Goal: Contribute content

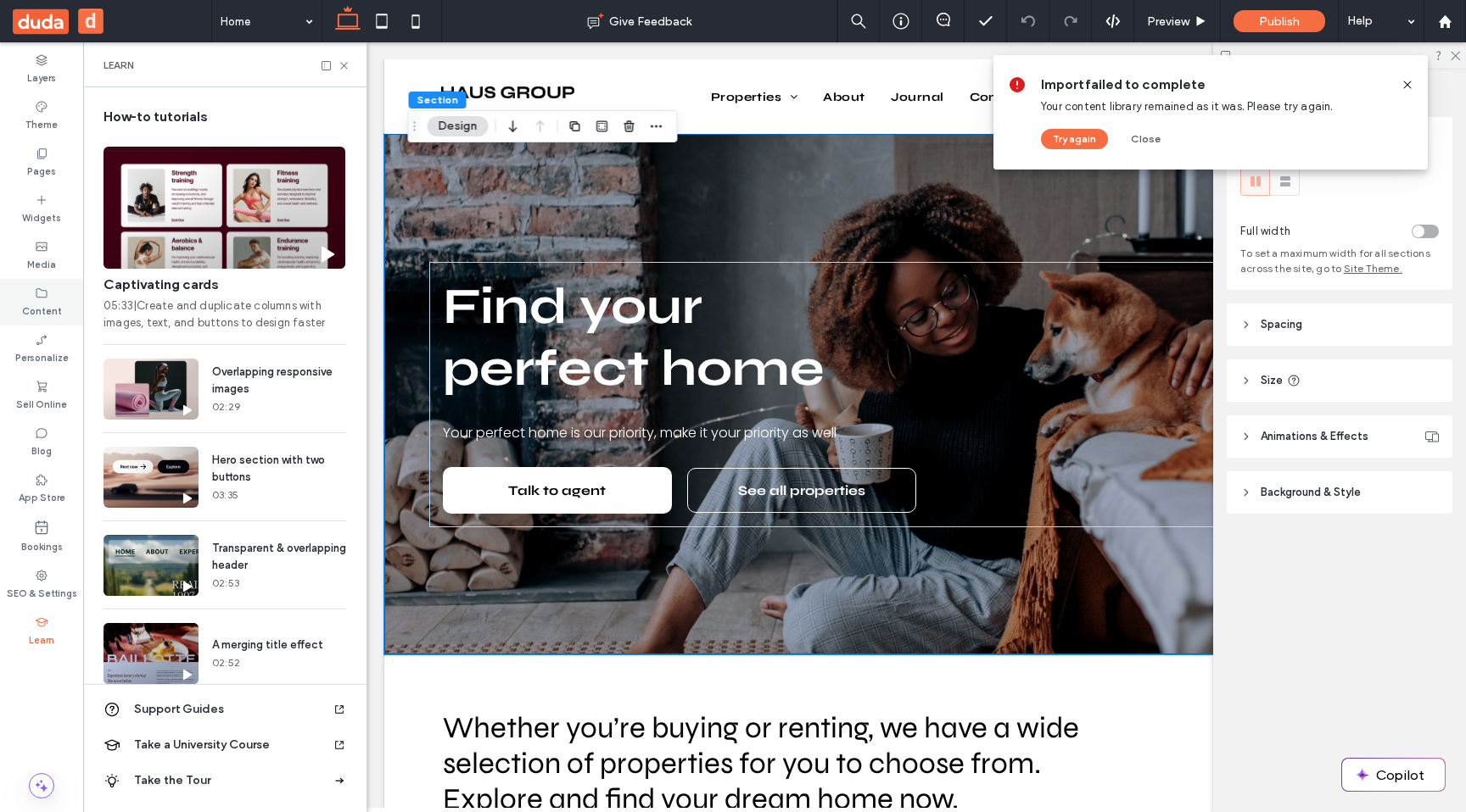
click at [32, 303] on label "Content" at bounding box center [42, 309] width 40 height 19
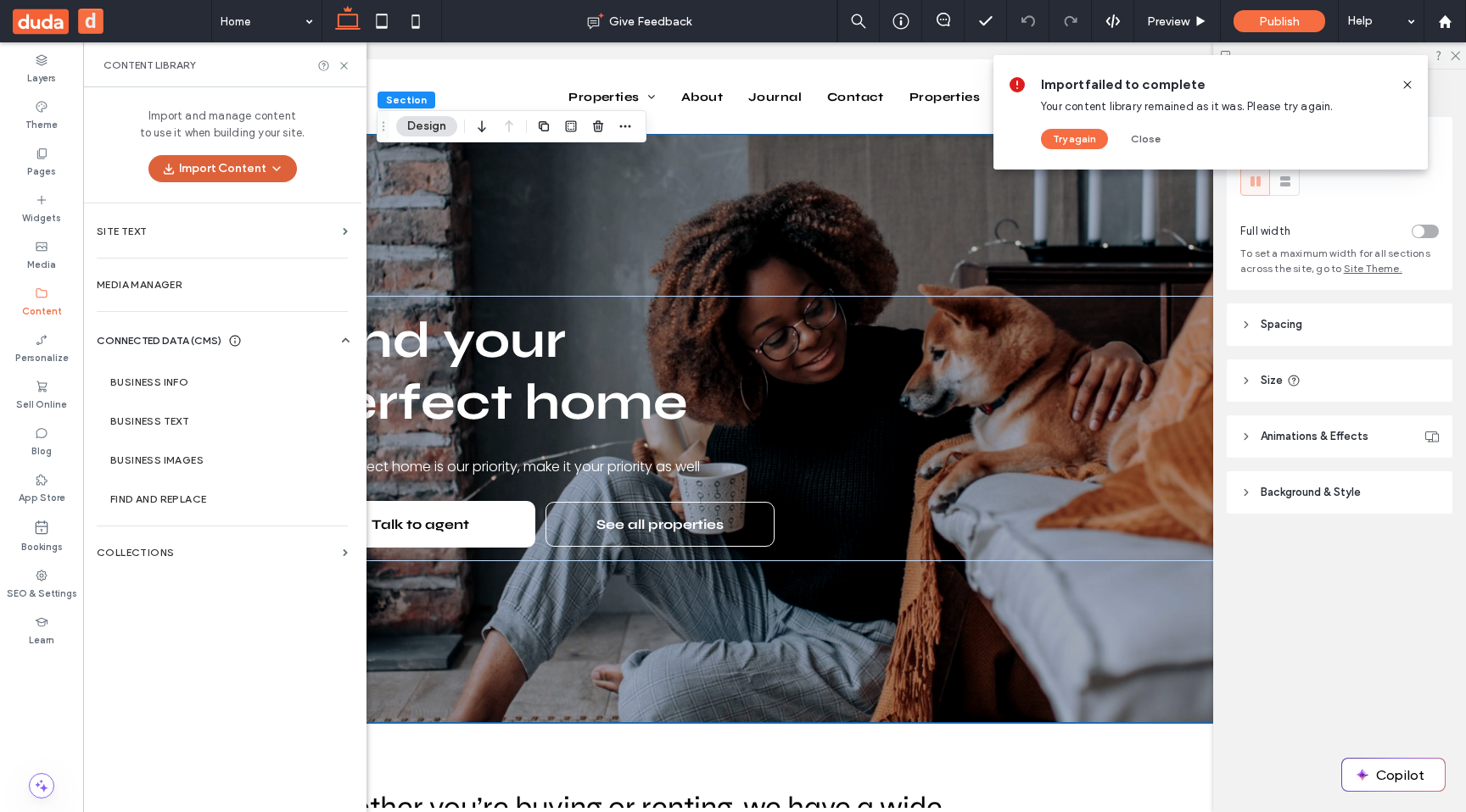
click at [222, 173] on button "Import Content" at bounding box center [223, 168] width 149 height 27
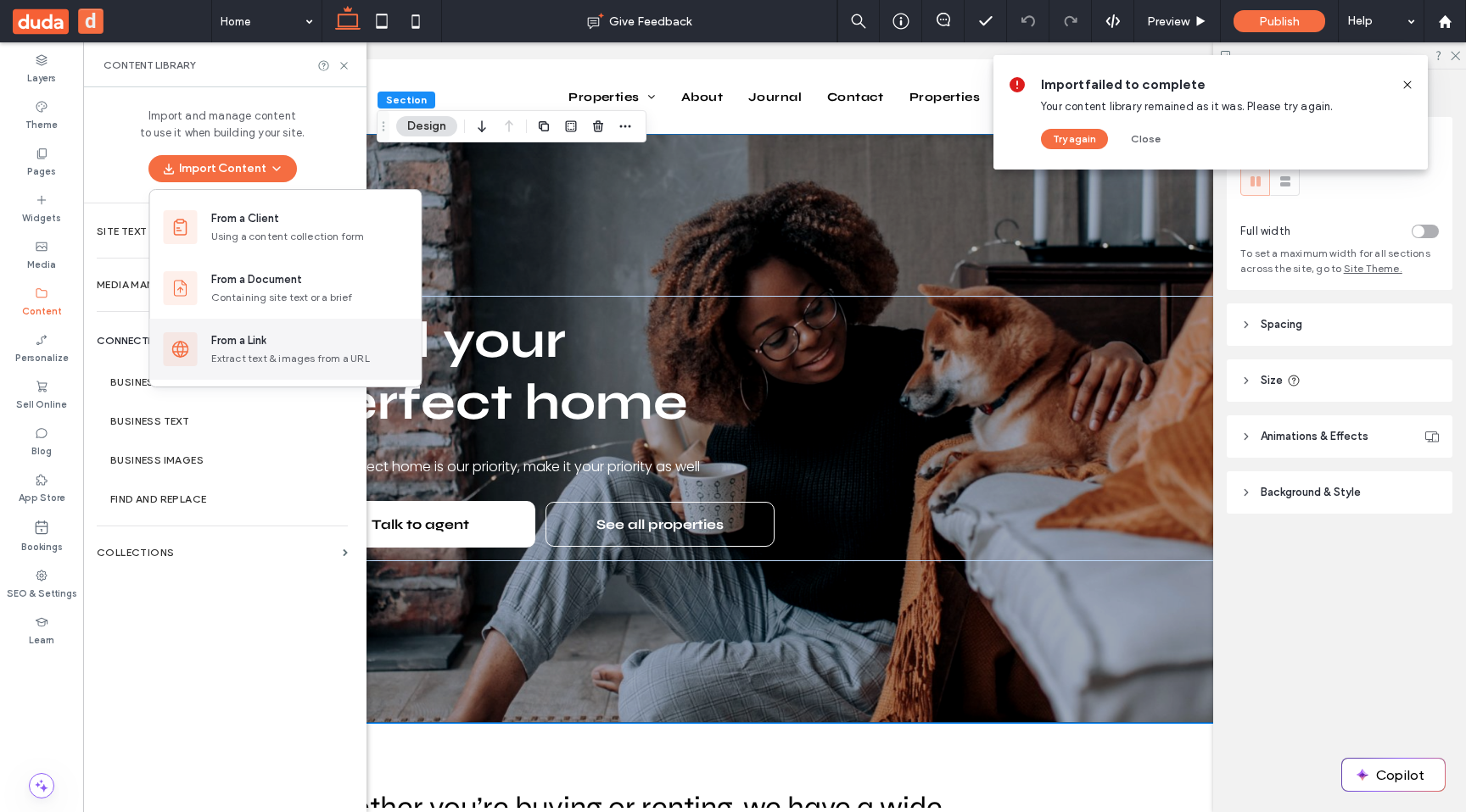
click at [249, 351] on div "Extract text & images from a URL" at bounding box center [309, 358] width 196 height 15
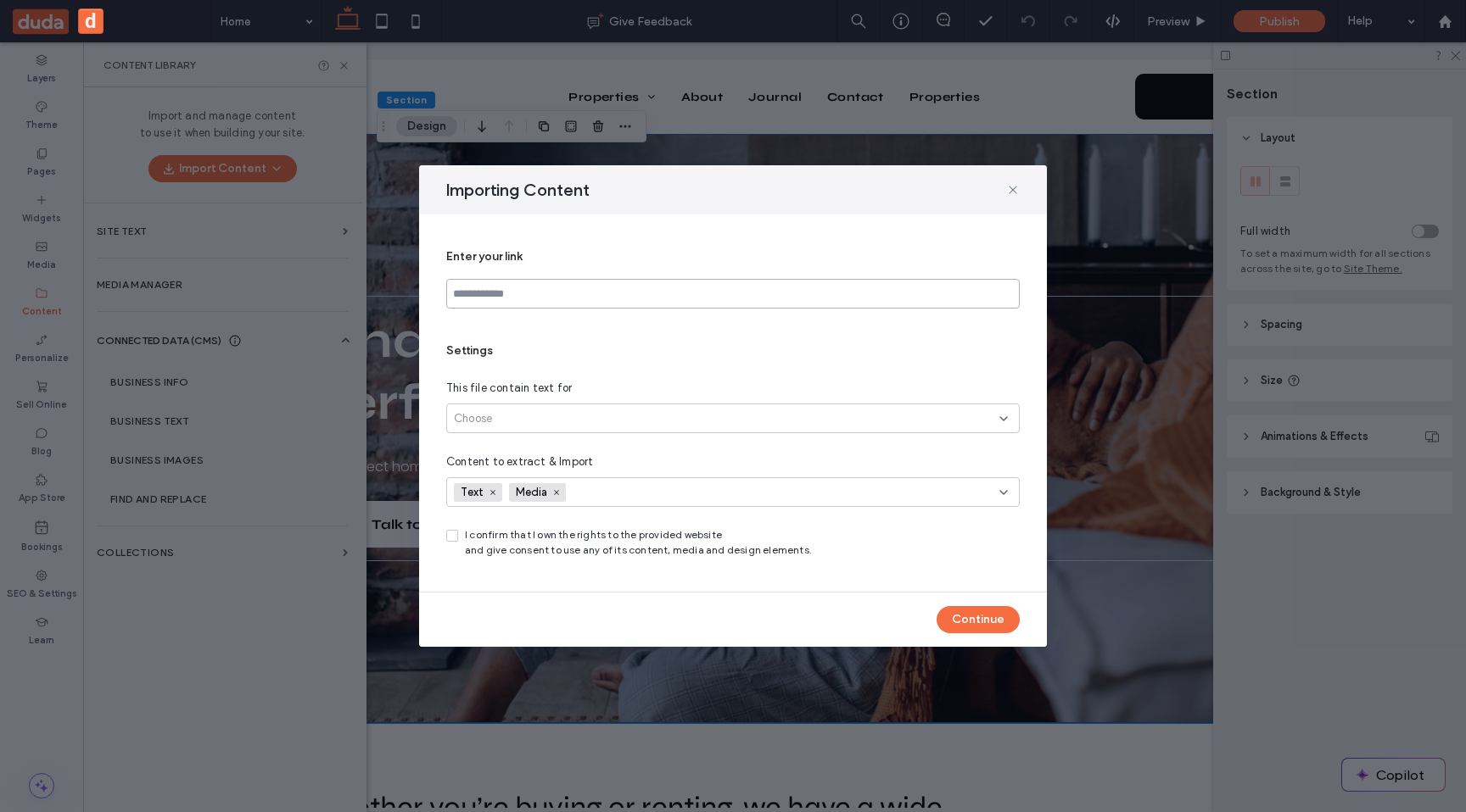
click at [514, 294] on input at bounding box center [733, 293] width 573 height 30
click at [1012, 196] on div "Importing Content" at bounding box center [732, 190] width 628 height 50
click at [1012, 189] on use at bounding box center [1013, 189] width 8 height 8
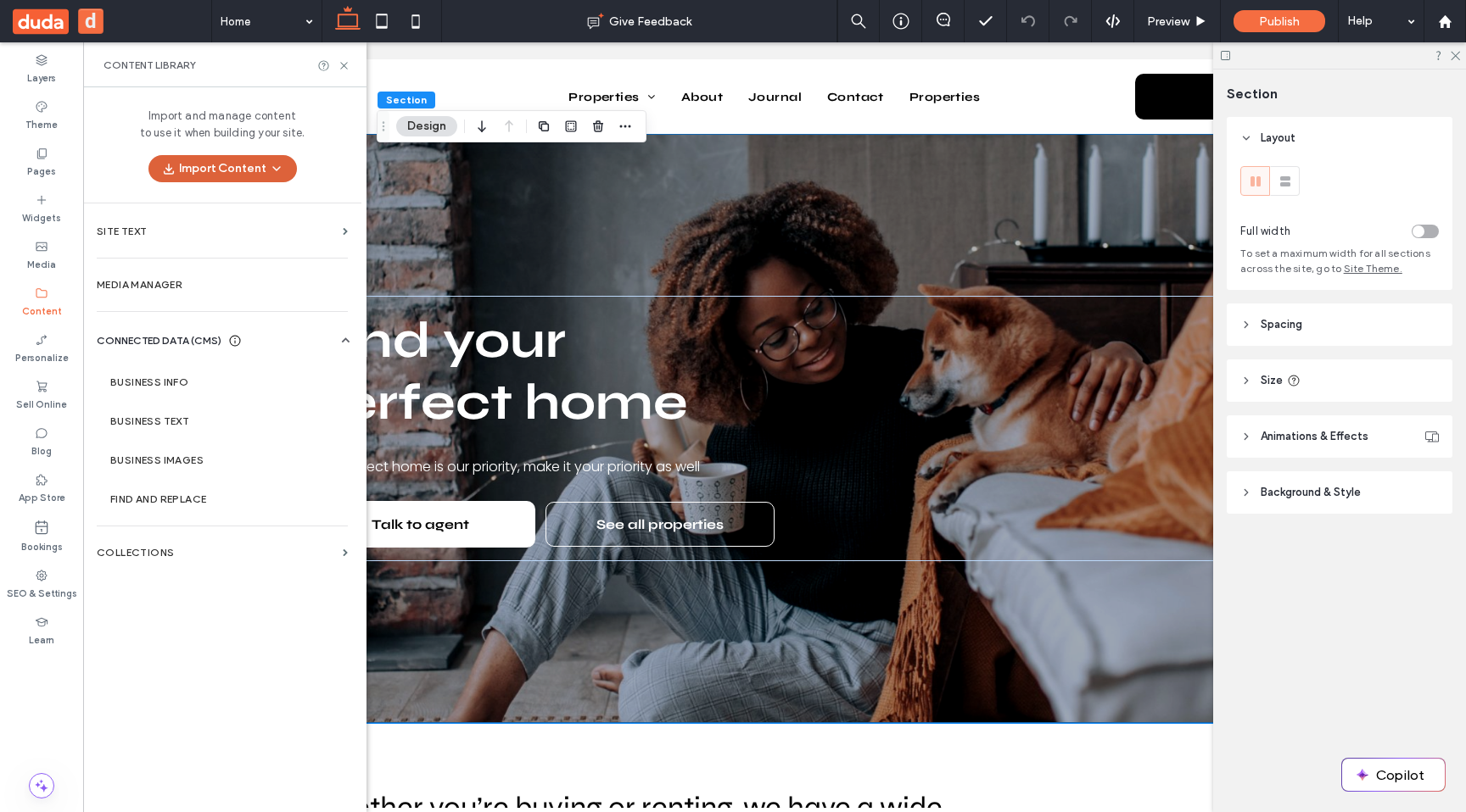
click at [213, 173] on button "Import Content" at bounding box center [223, 168] width 149 height 27
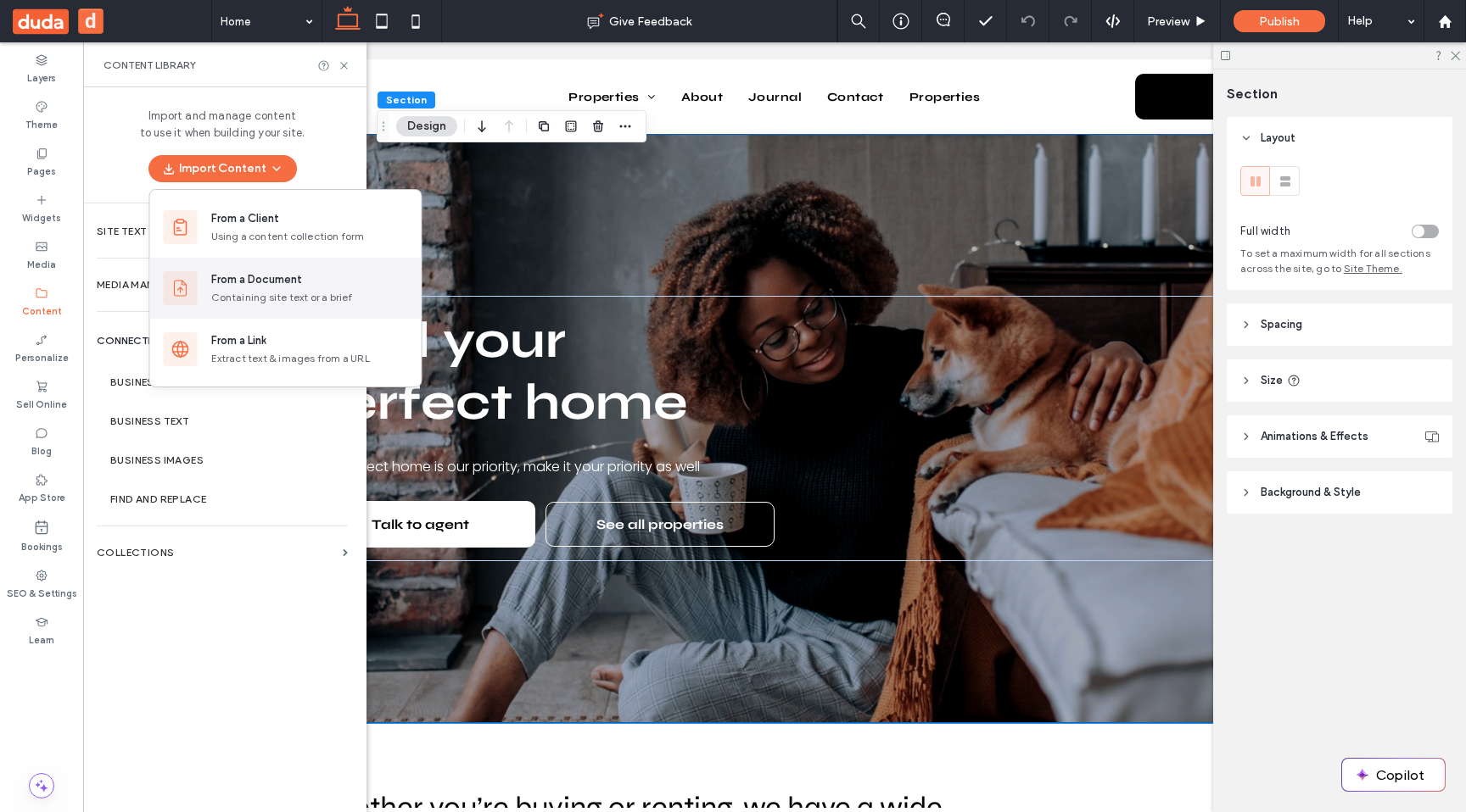
click at [287, 281] on div "From a Document" at bounding box center [257, 280] width 91 height 17
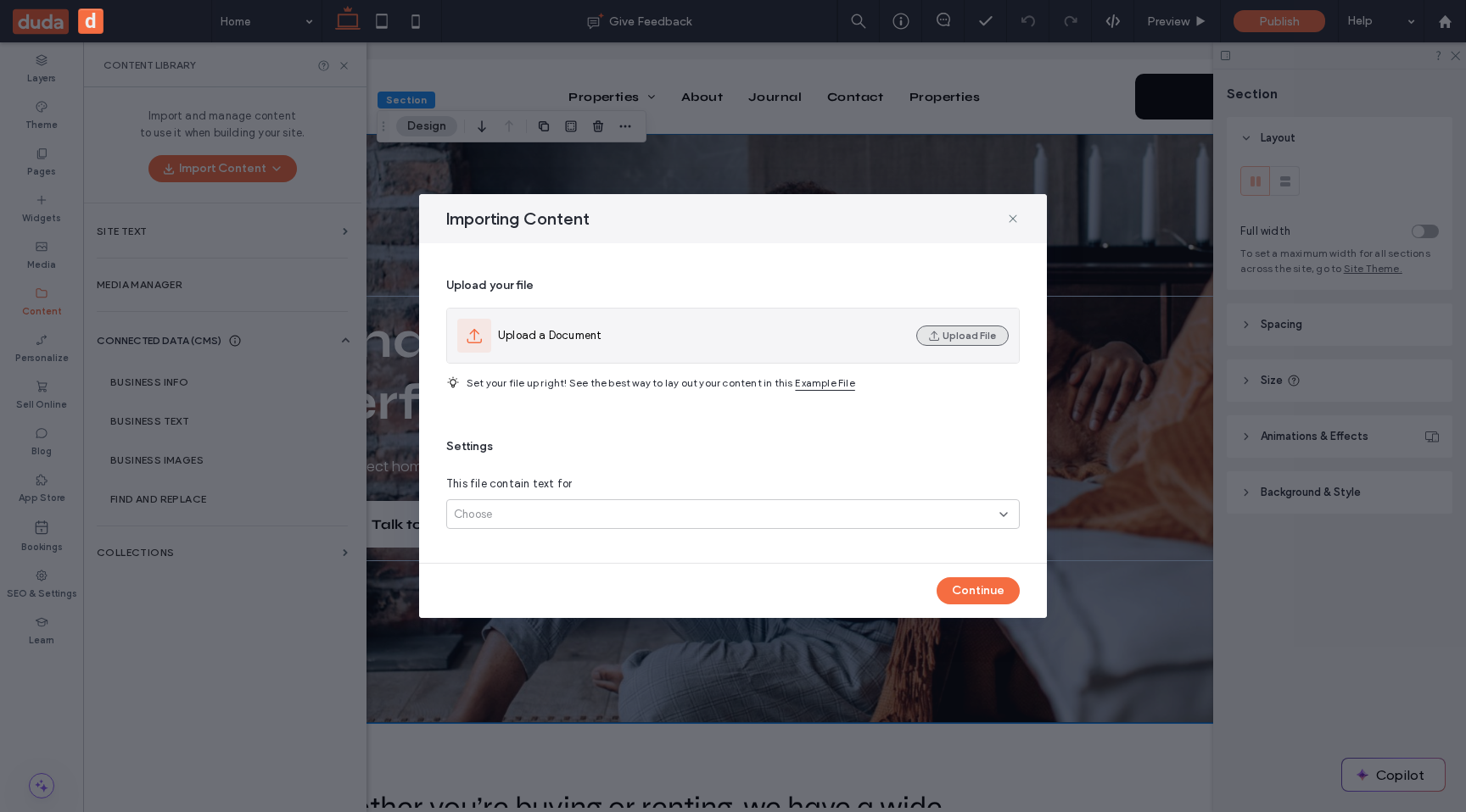
click at [974, 333] on button "Upload File" at bounding box center [962, 335] width 92 height 21
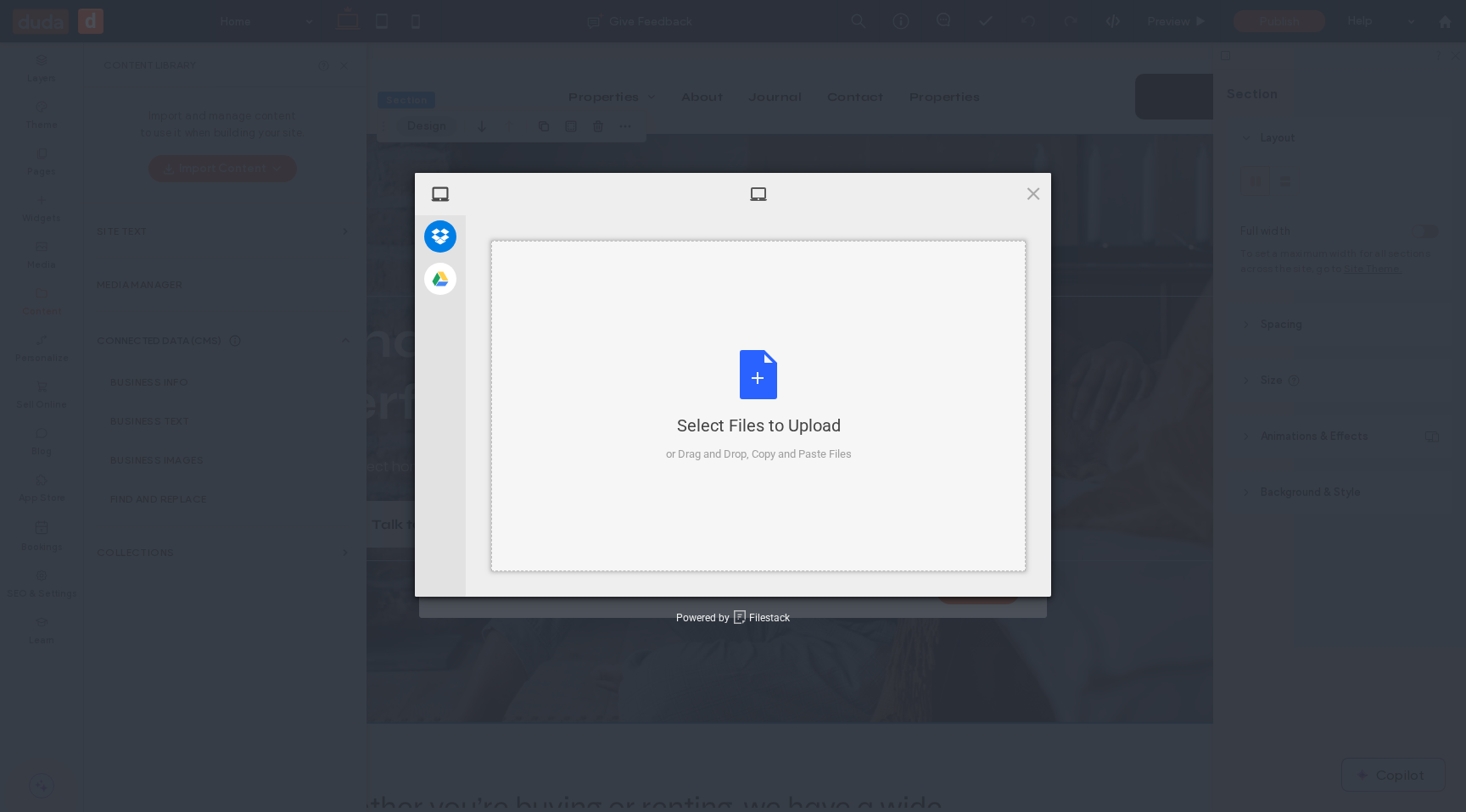
click at [769, 386] on div "Select Files to Upload or Drag and Drop, Copy and Paste Files" at bounding box center [758, 406] width 185 height 113
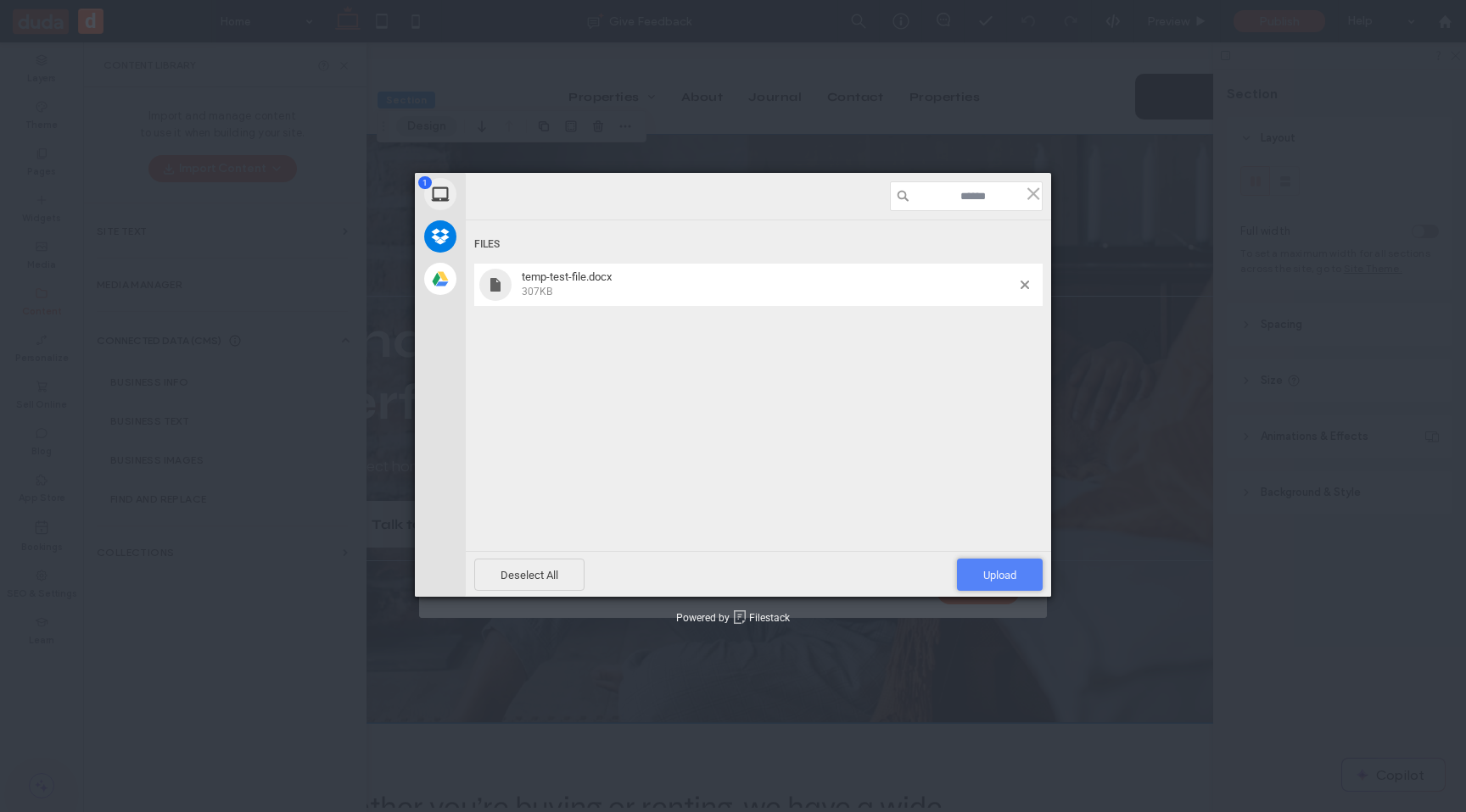
click at [1032, 581] on span "Upload 1" at bounding box center [1000, 575] width 85 height 32
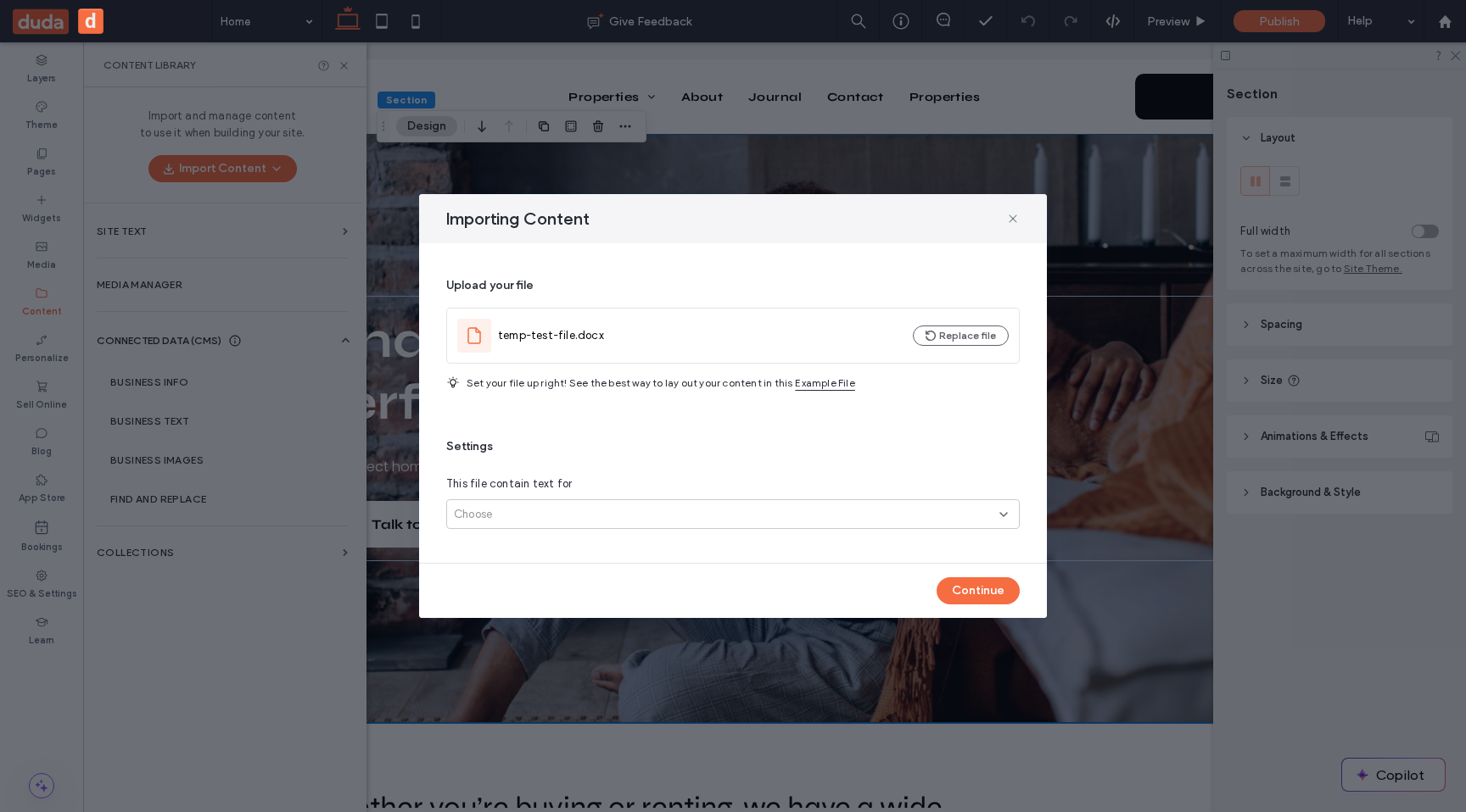
click at [692, 514] on div "Choose" at bounding box center [727, 515] width 546 height 17
click at [665, 544] on div "Only one page" at bounding box center [733, 544] width 571 height 30
click at [955, 588] on button "Continue" at bounding box center [978, 590] width 83 height 27
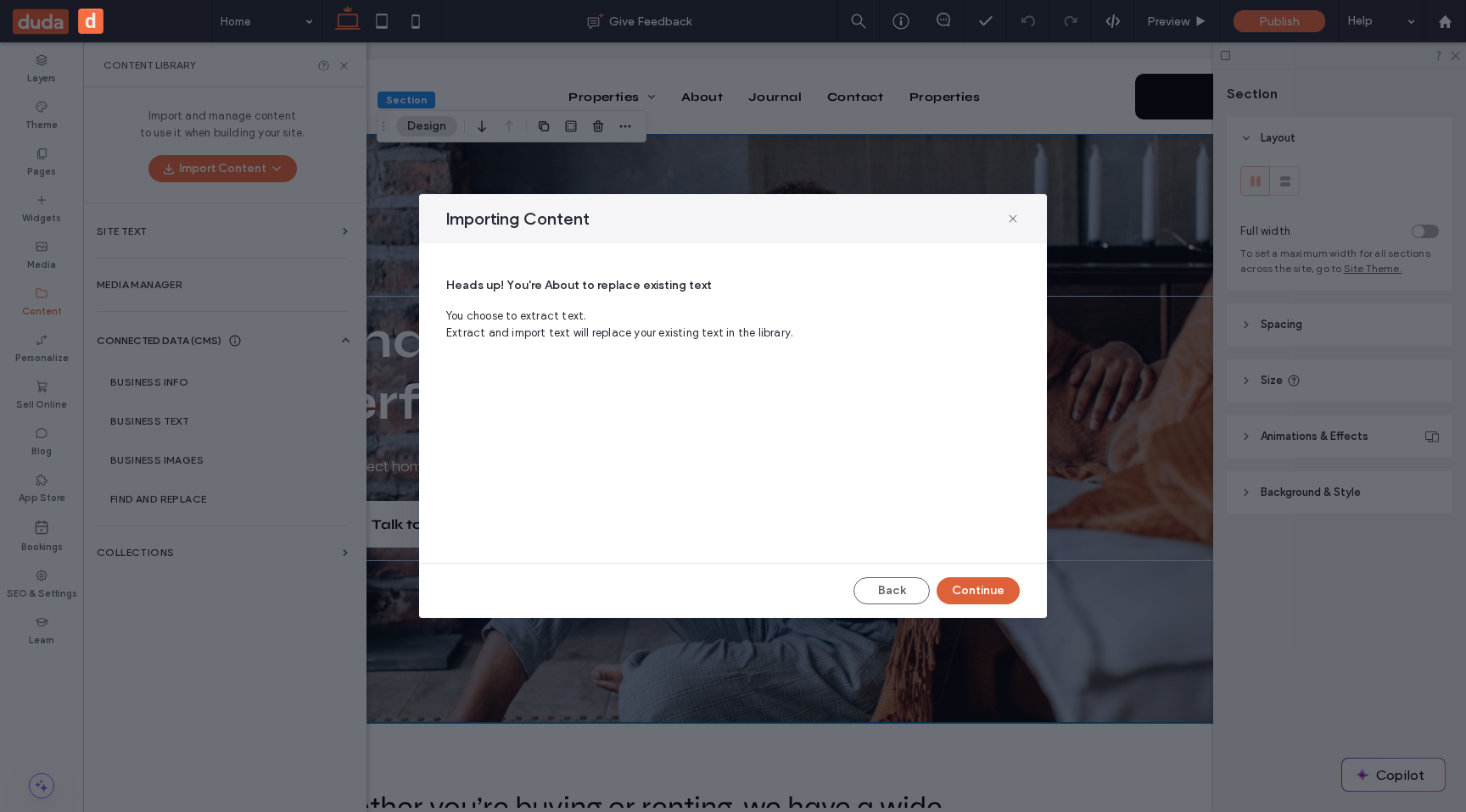
click at [955, 588] on button "Continue" at bounding box center [978, 590] width 83 height 27
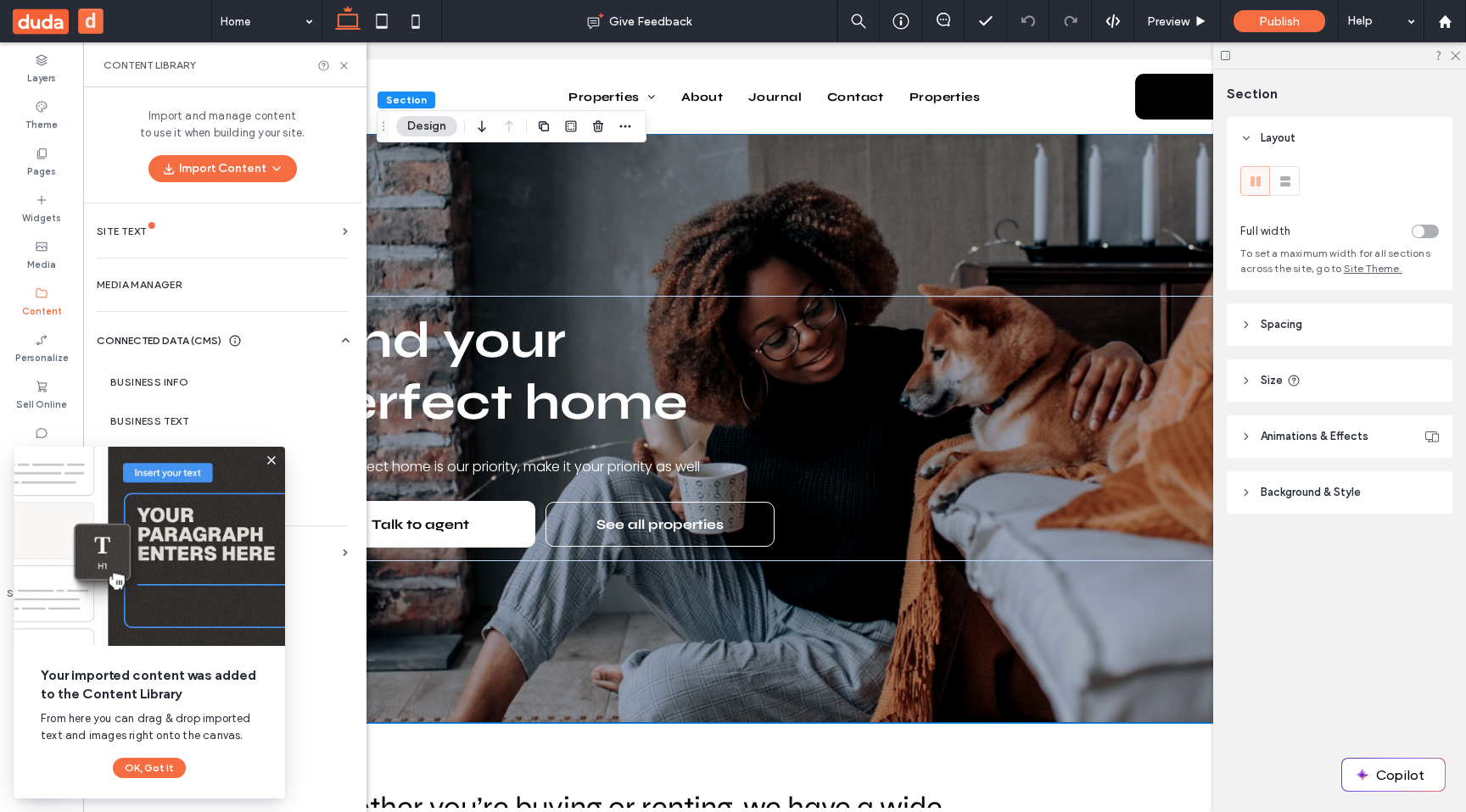
click at [275, 459] on icon at bounding box center [272, 461] width 14 height 14
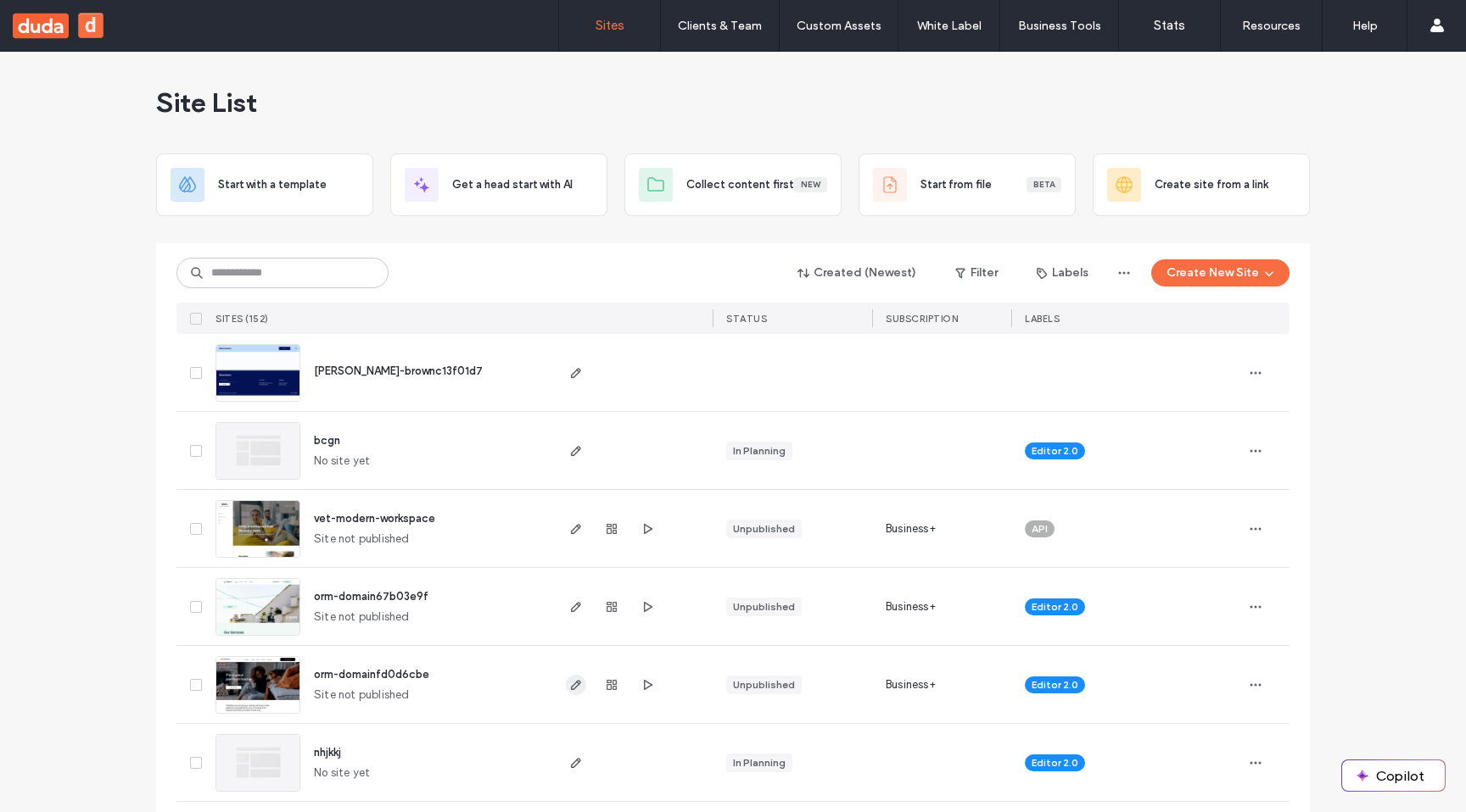
click at [569, 682] on icon "button" at bounding box center [576, 685] width 14 height 14
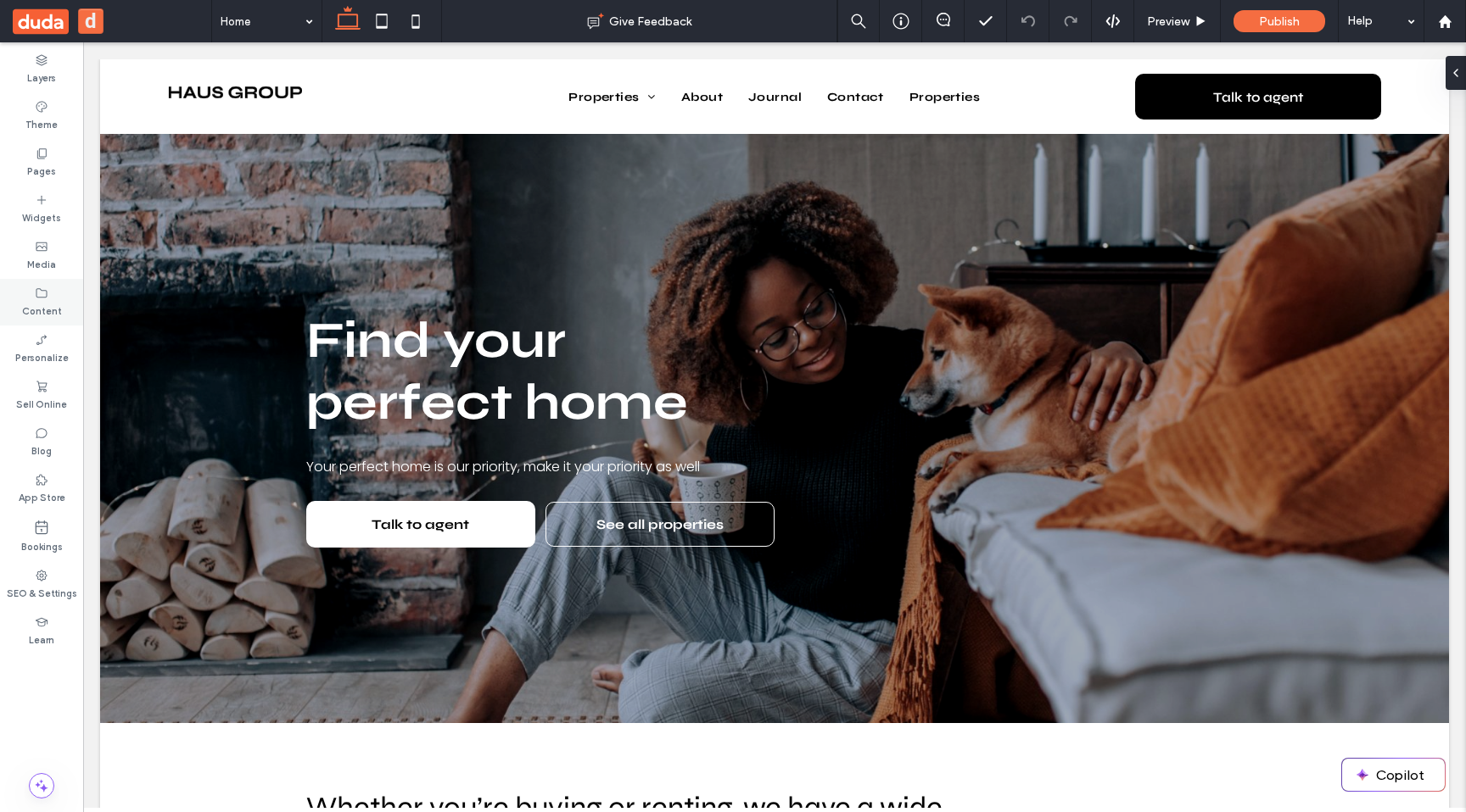
click at [39, 302] on label "Content" at bounding box center [42, 309] width 40 height 19
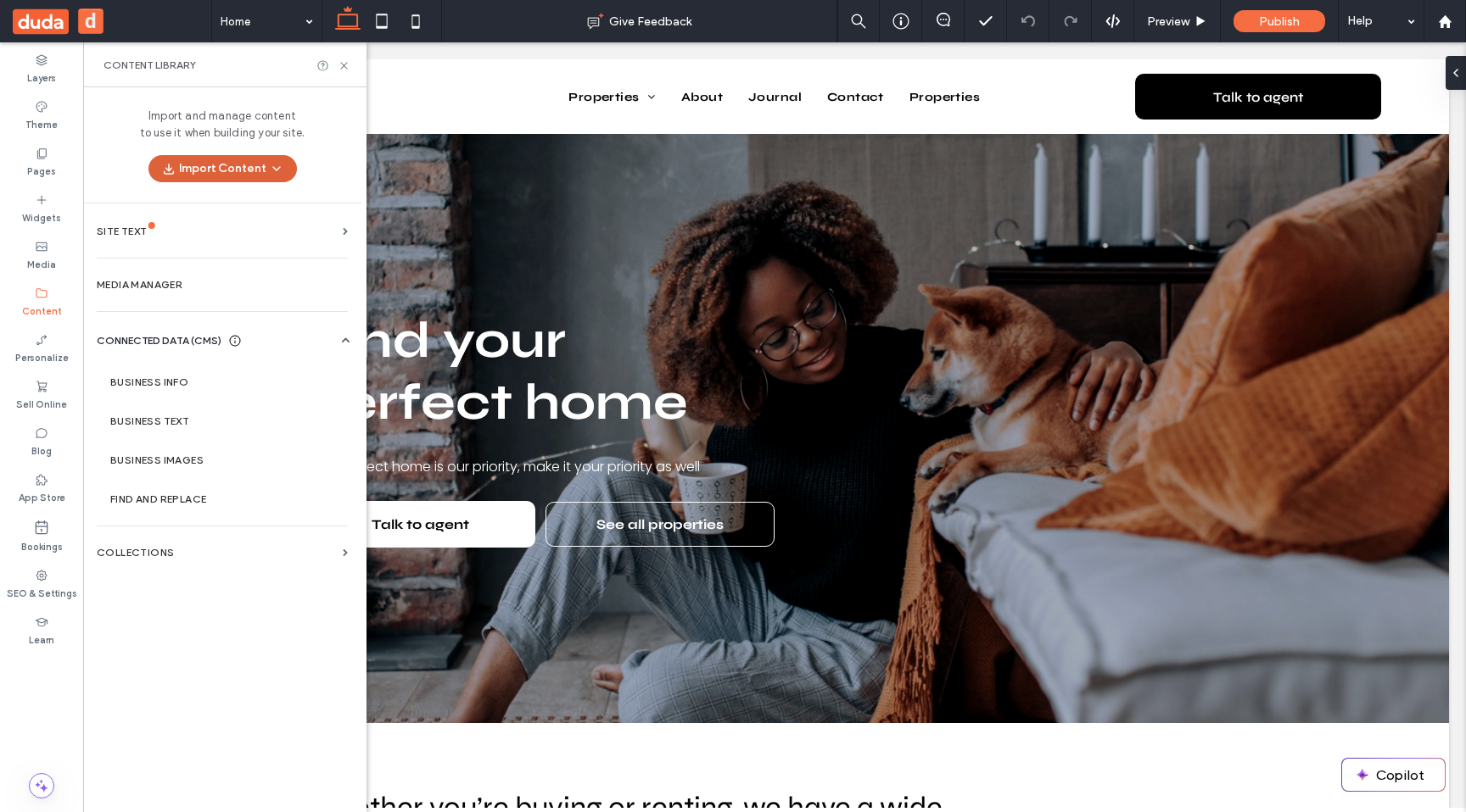
click at [280, 168] on icon "button" at bounding box center [277, 169] width 14 height 14
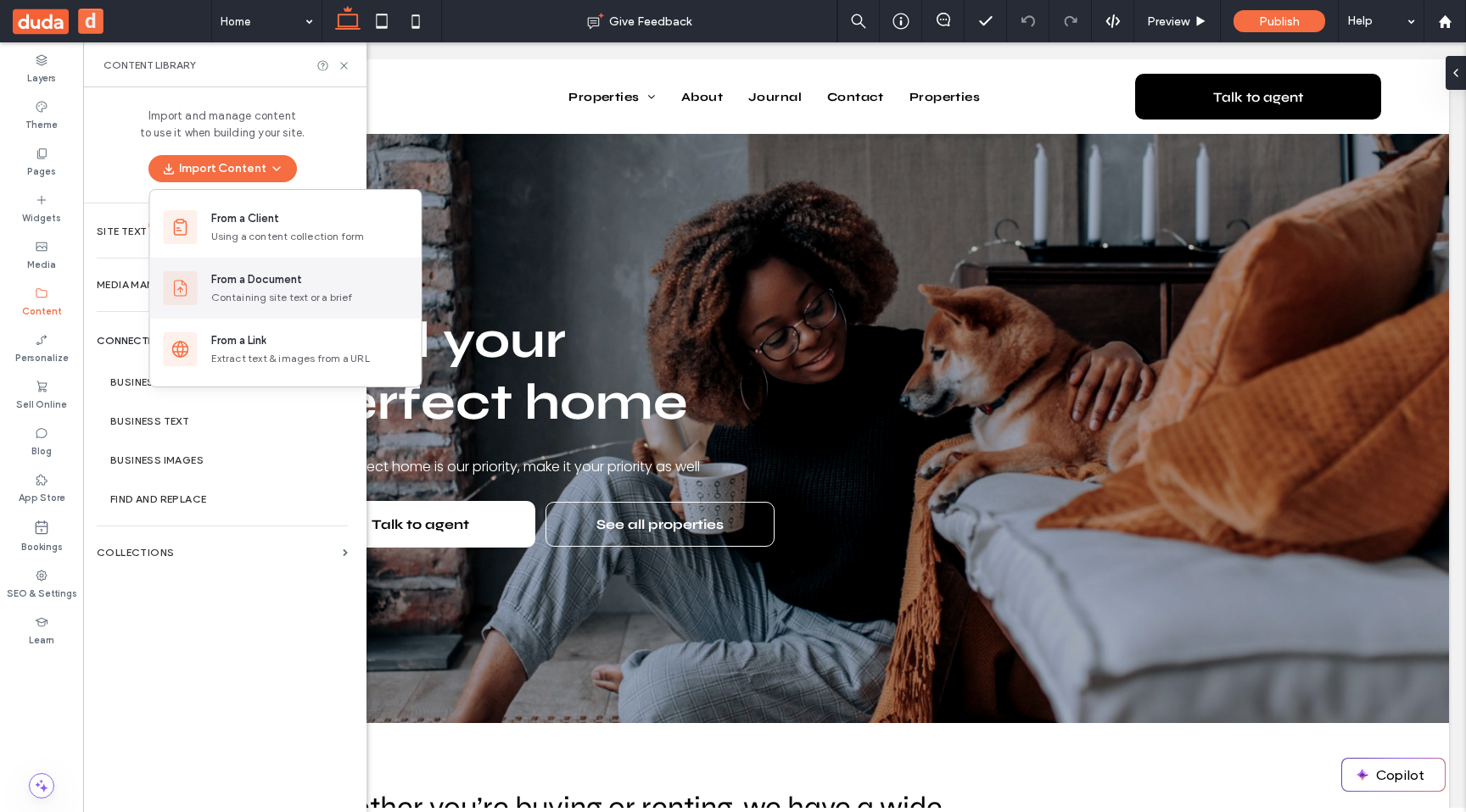
click at [319, 292] on div "Containing site text or a brief" at bounding box center [309, 296] width 196 height 15
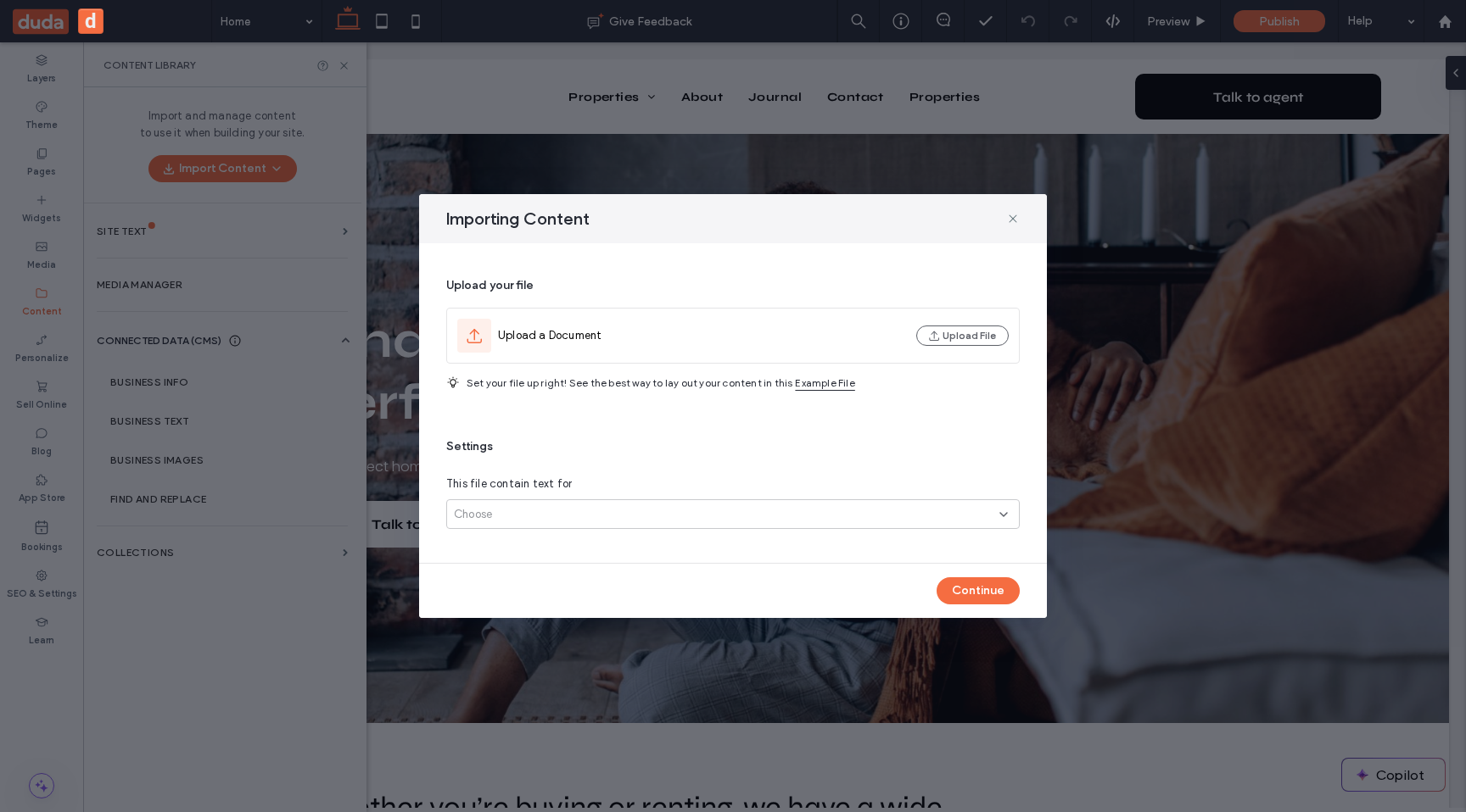
click at [1025, 216] on div "Importing Content" at bounding box center [732, 219] width 628 height 50
click at [1021, 216] on div "Importing Content" at bounding box center [732, 219] width 628 height 50
click at [1012, 216] on icon at bounding box center [1013, 219] width 14 height 14
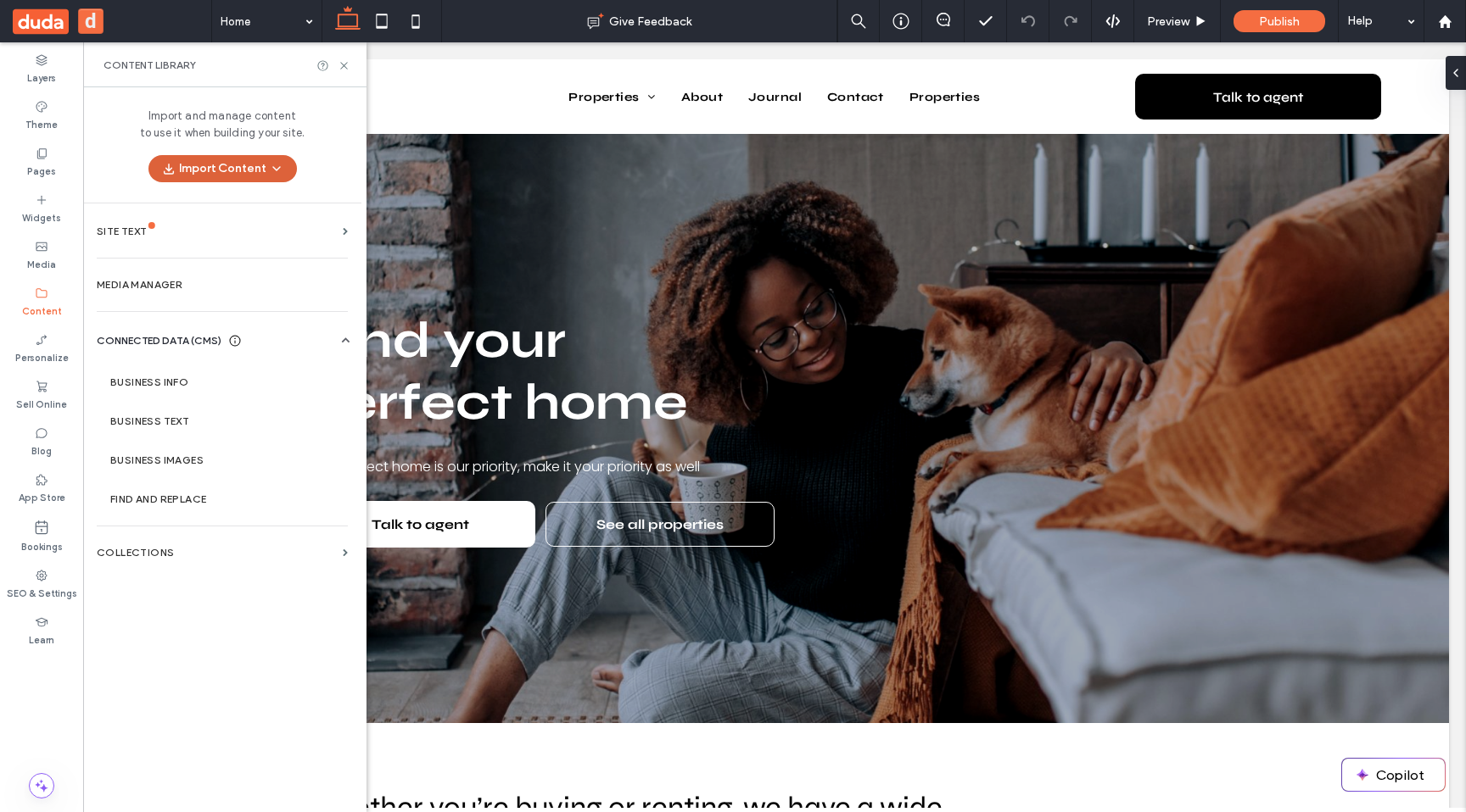
click at [199, 167] on button "Import Content" at bounding box center [223, 168] width 149 height 27
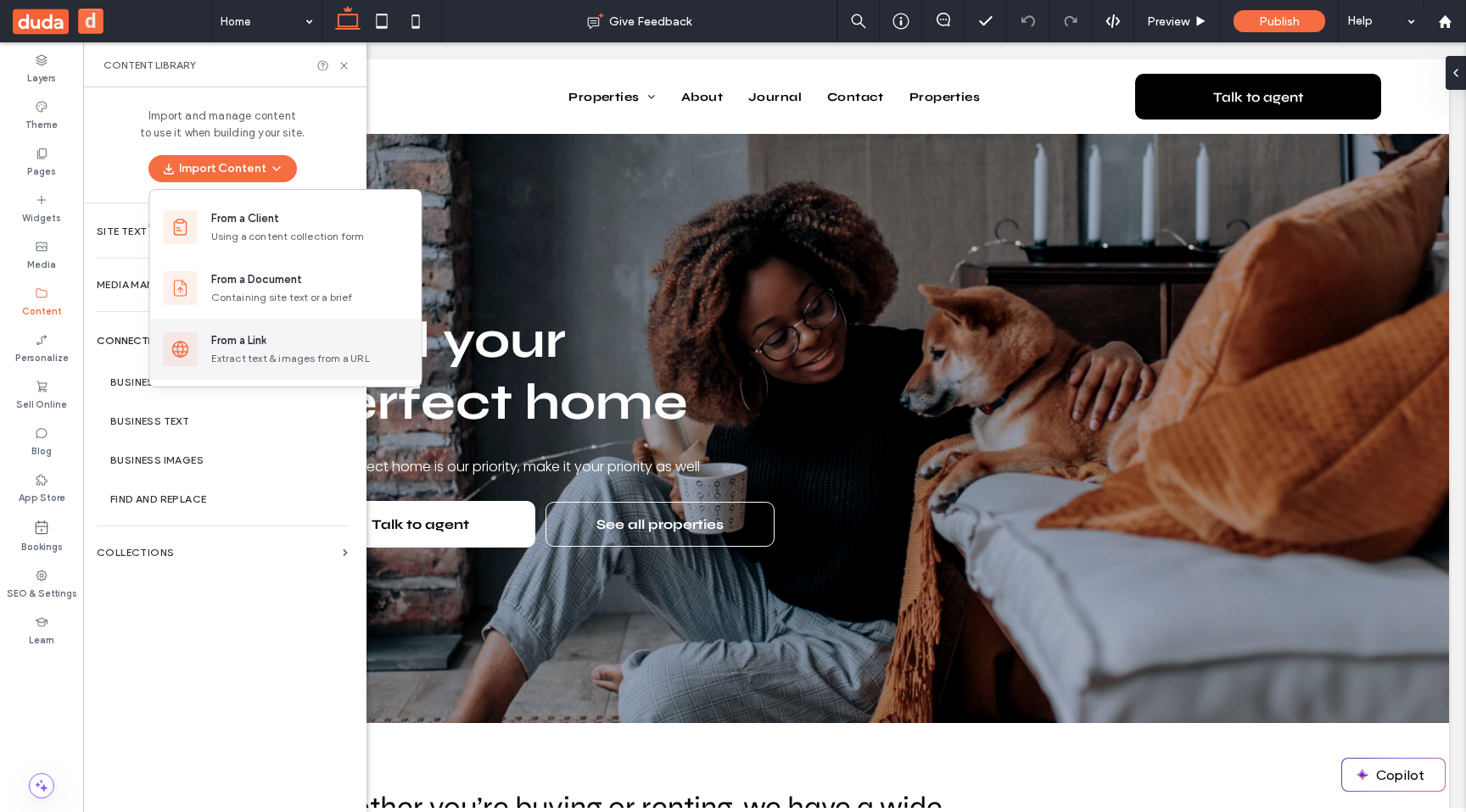
click at [284, 352] on div "Extract text & images from a URL" at bounding box center [309, 358] width 196 height 15
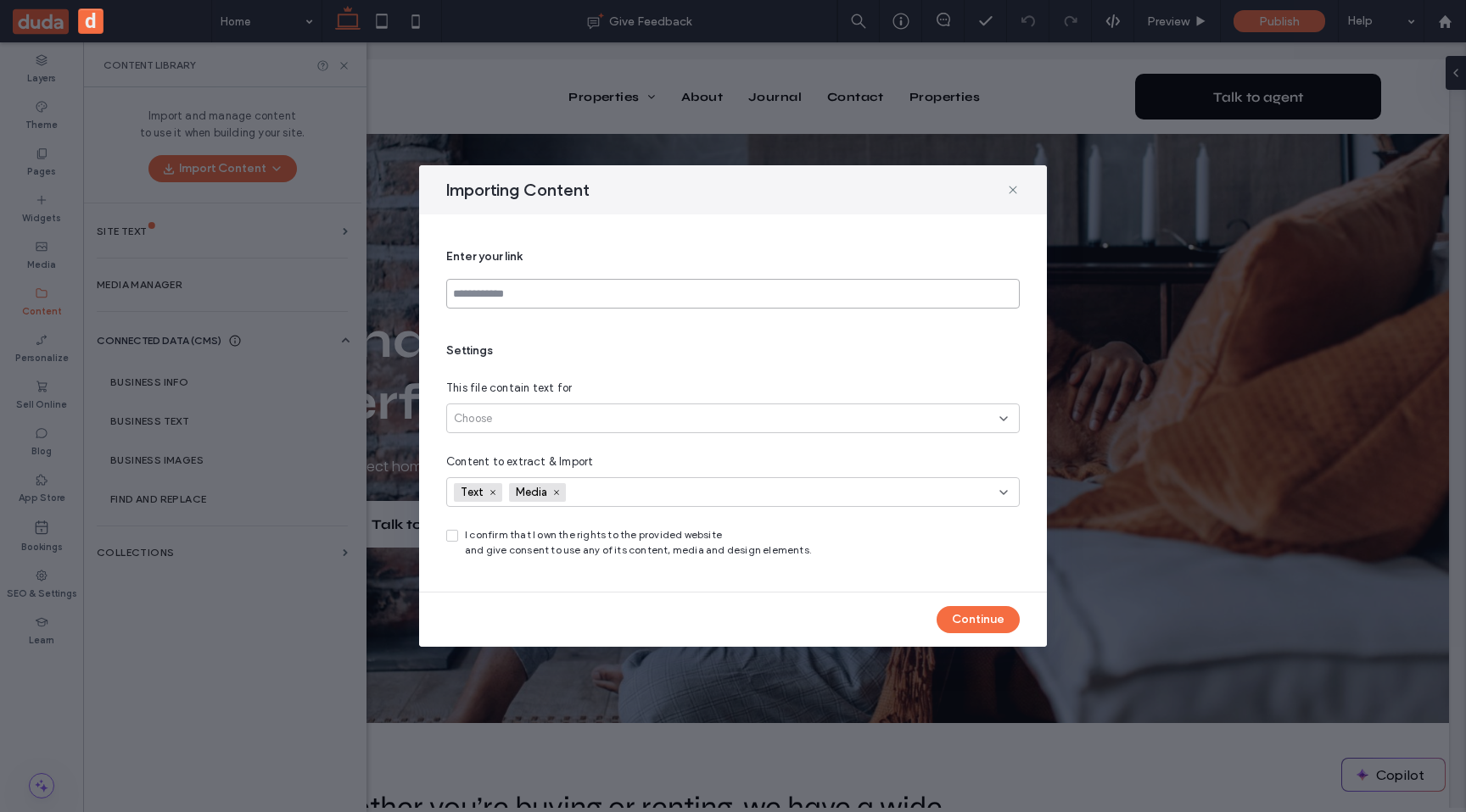
click at [528, 288] on input at bounding box center [733, 293] width 573 height 30
type input "**********"
click at [612, 406] on div "Choose" at bounding box center [733, 418] width 573 height 30
click at [592, 468] on div "All site’s pages (up to 30)" at bounding box center [733, 478] width 571 height 30
click at [454, 536] on icon at bounding box center [451, 535] width 7 height 5
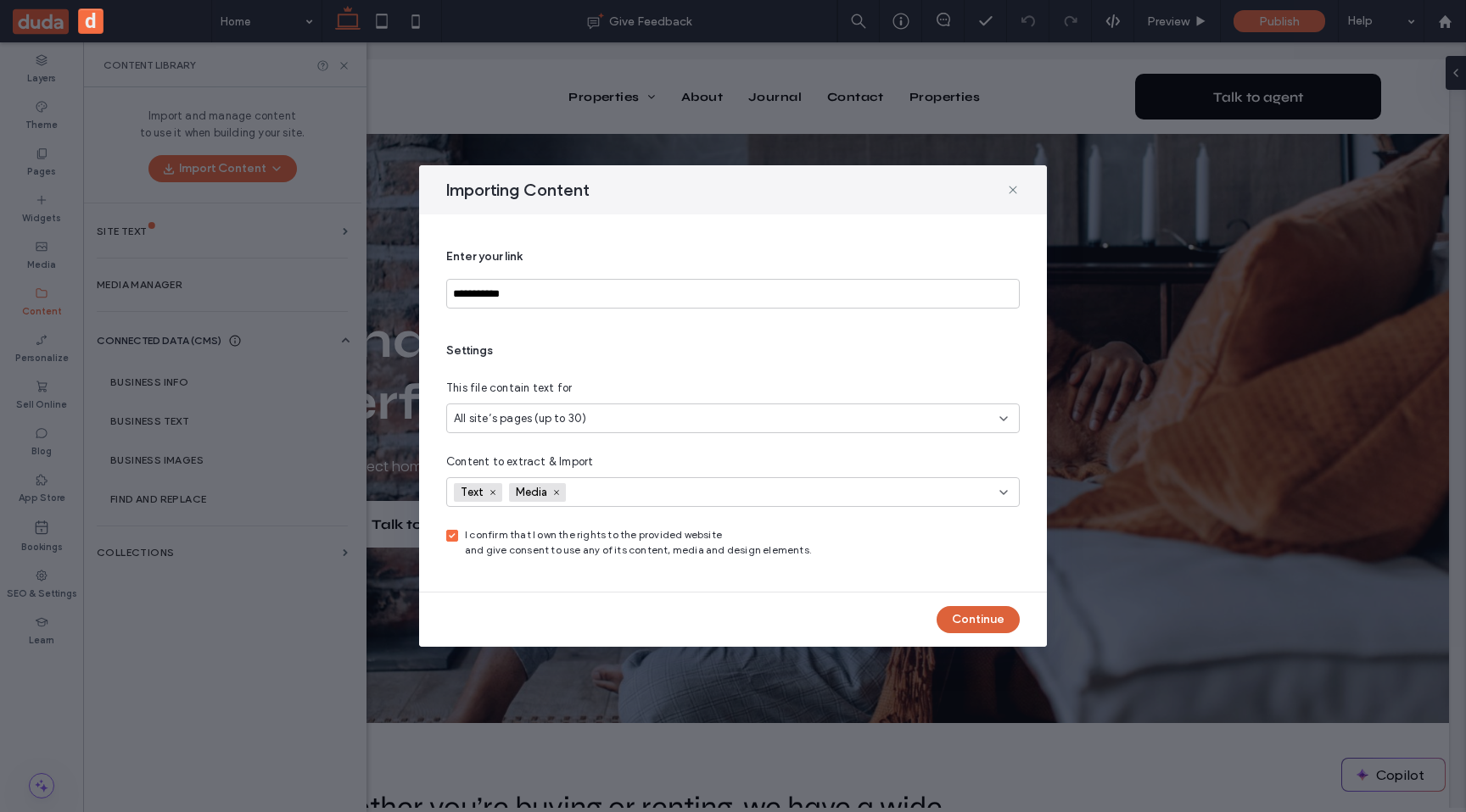
click at [951, 618] on button "Continue" at bounding box center [978, 619] width 83 height 27
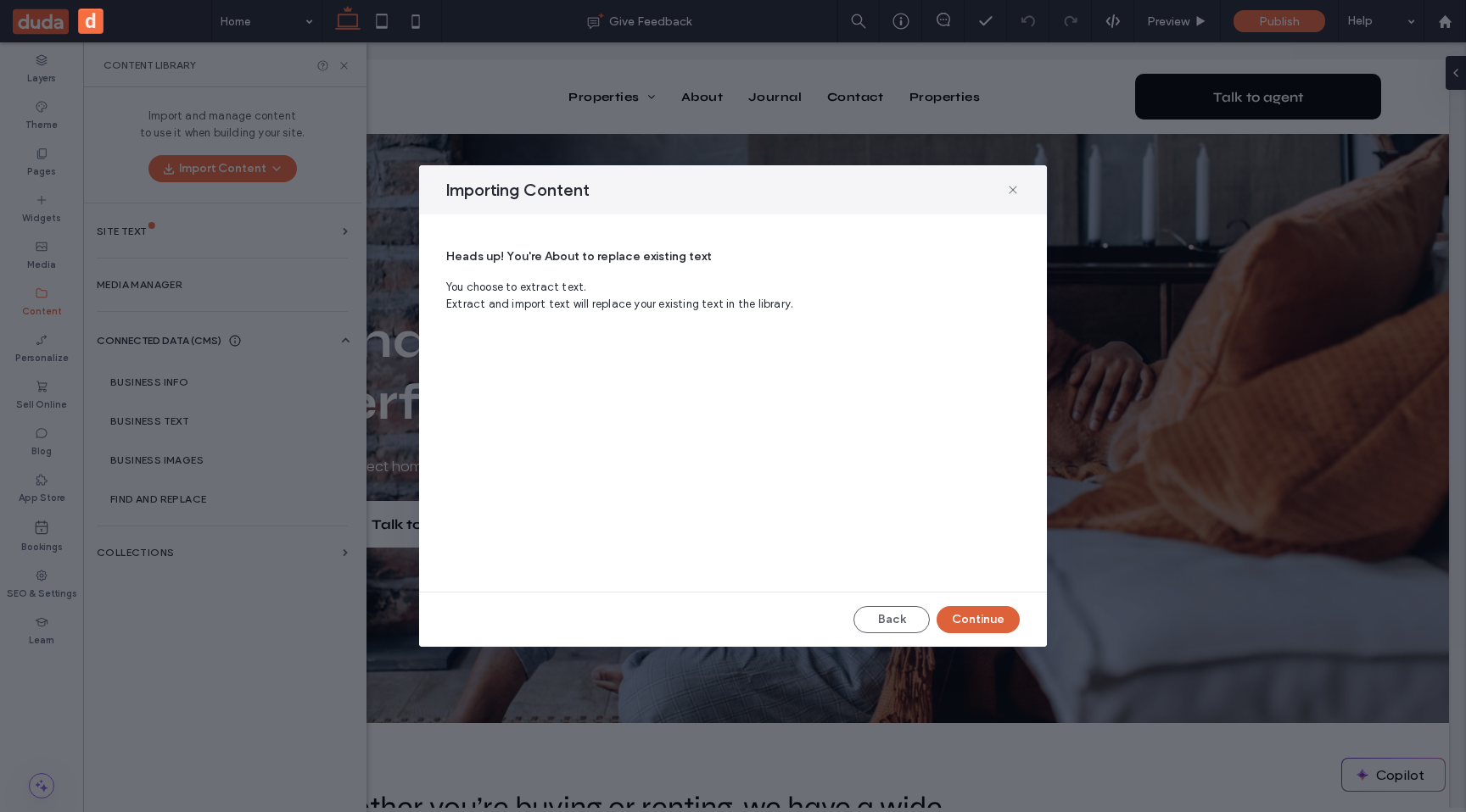
click at [961, 625] on button "Continue" at bounding box center [978, 619] width 83 height 27
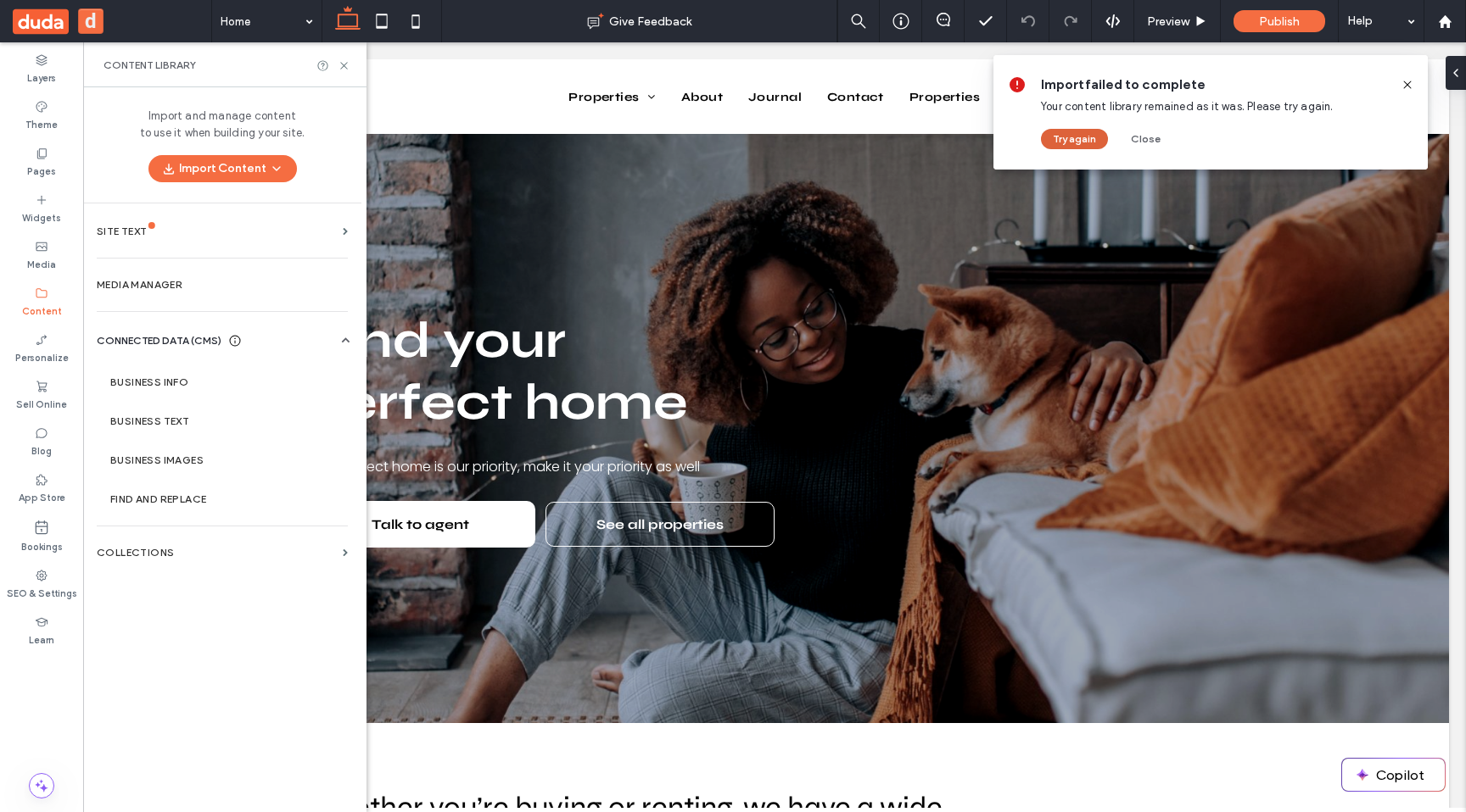
click at [1081, 136] on button "Try again" at bounding box center [1074, 139] width 67 height 21
click at [1059, 144] on button "Try again" at bounding box center [1074, 139] width 67 height 21
click at [1062, 144] on button "Try again" at bounding box center [1074, 139] width 67 height 21
click at [1062, 138] on button "Try again" at bounding box center [1074, 139] width 67 height 21
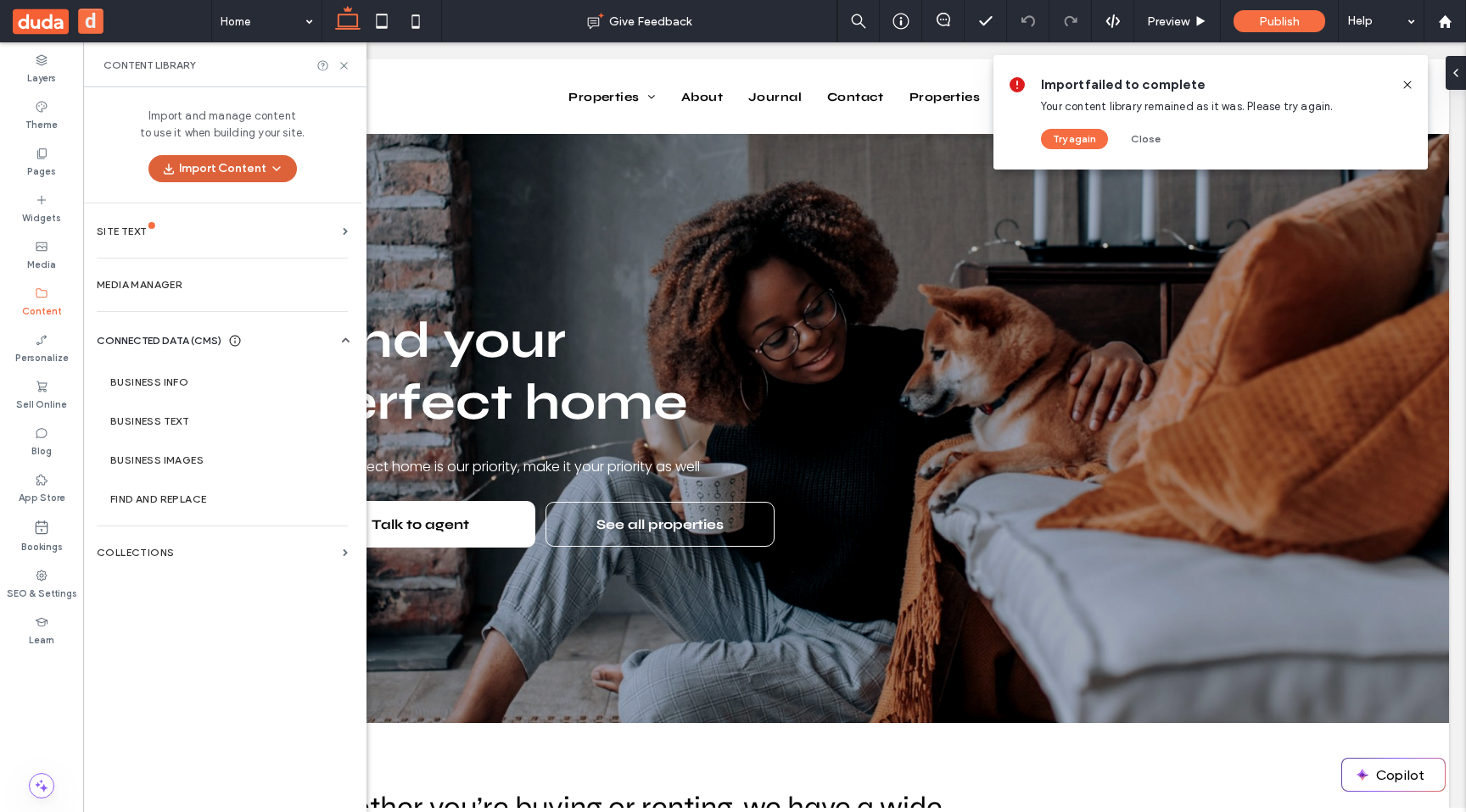
click at [262, 166] on button "Import Content" at bounding box center [223, 168] width 149 height 27
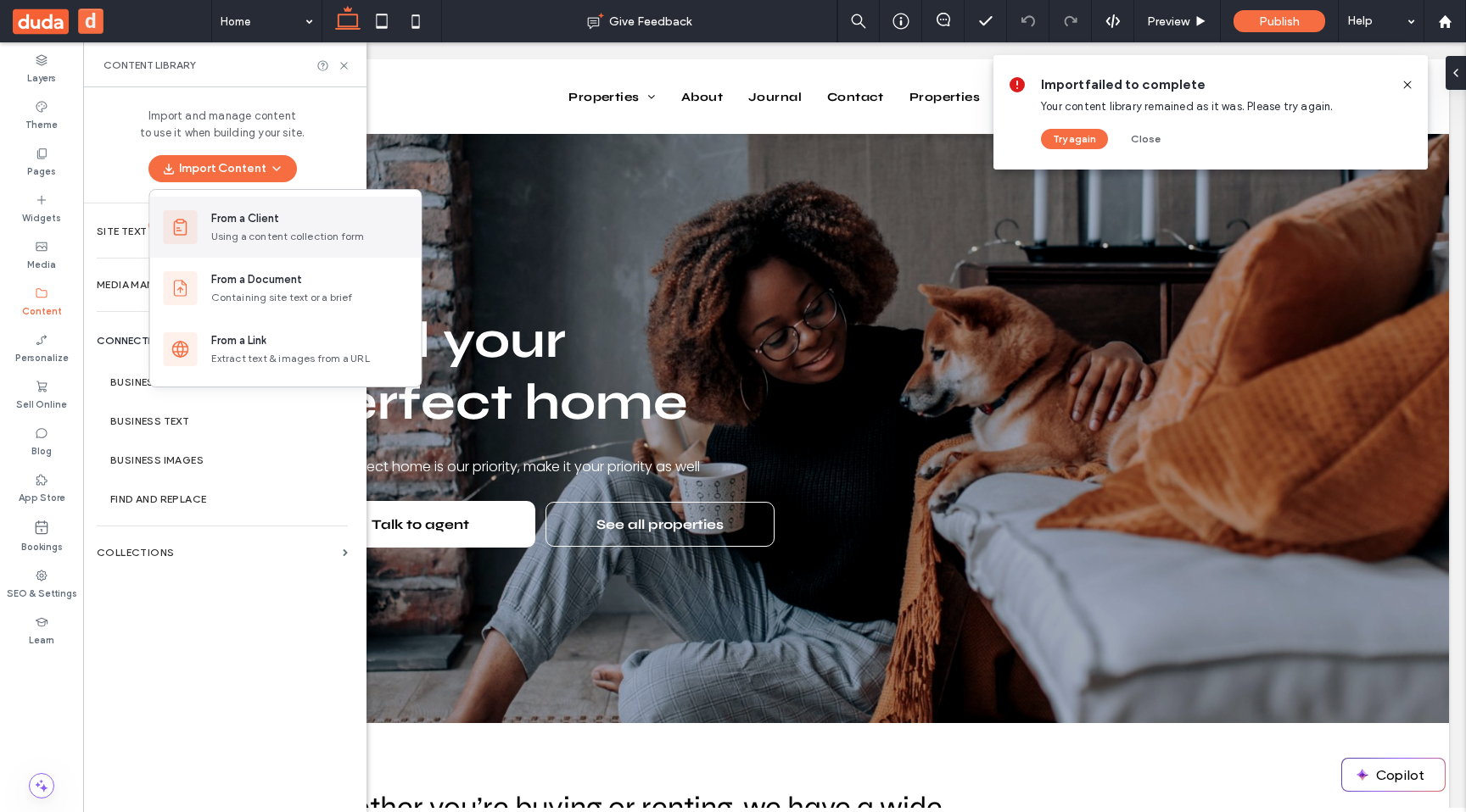
click at [280, 224] on div "From a Client" at bounding box center [309, 218] width 196 height 17
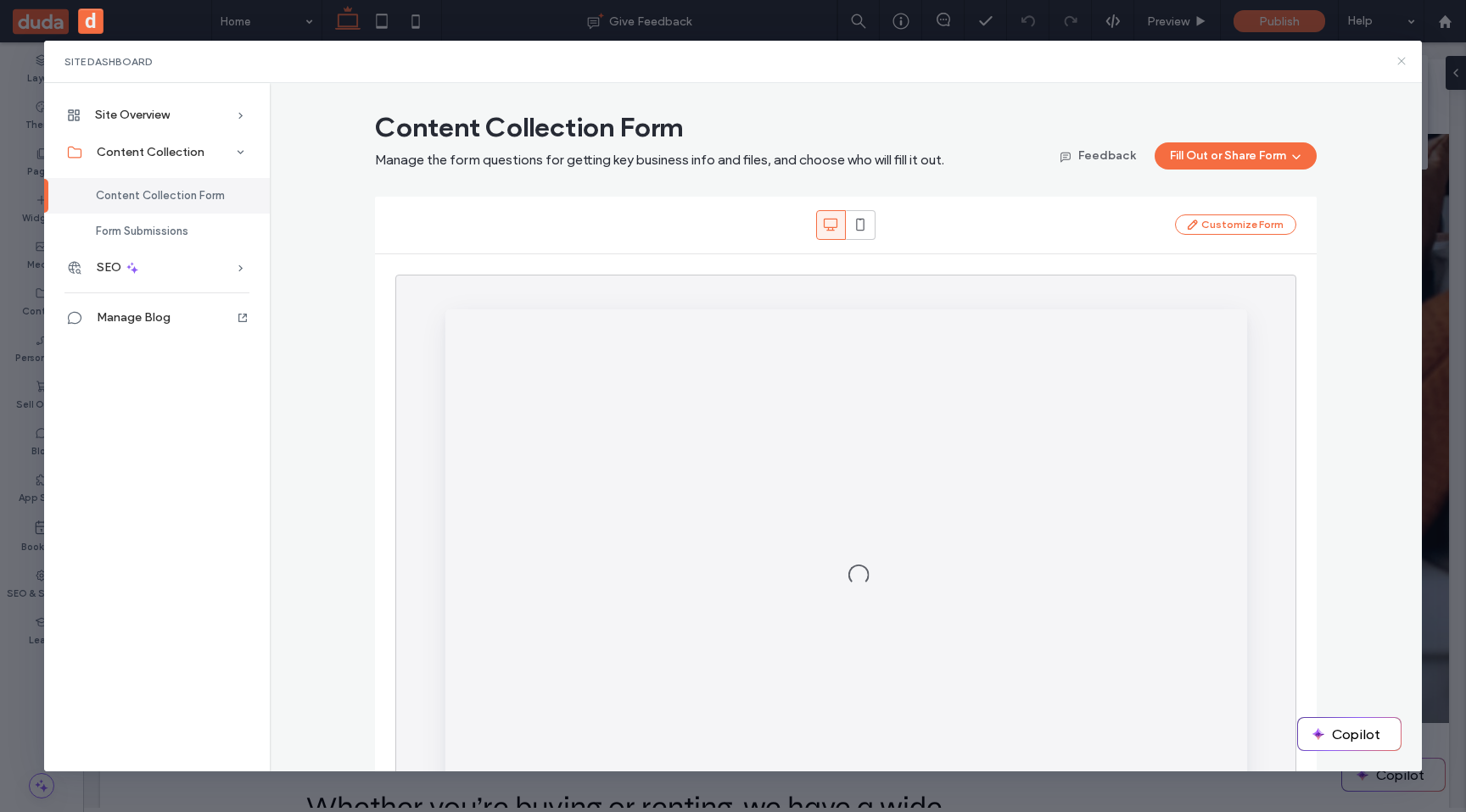
click at [1400, 66] on icon at bounding box center [1402, 61] width 14 height 14
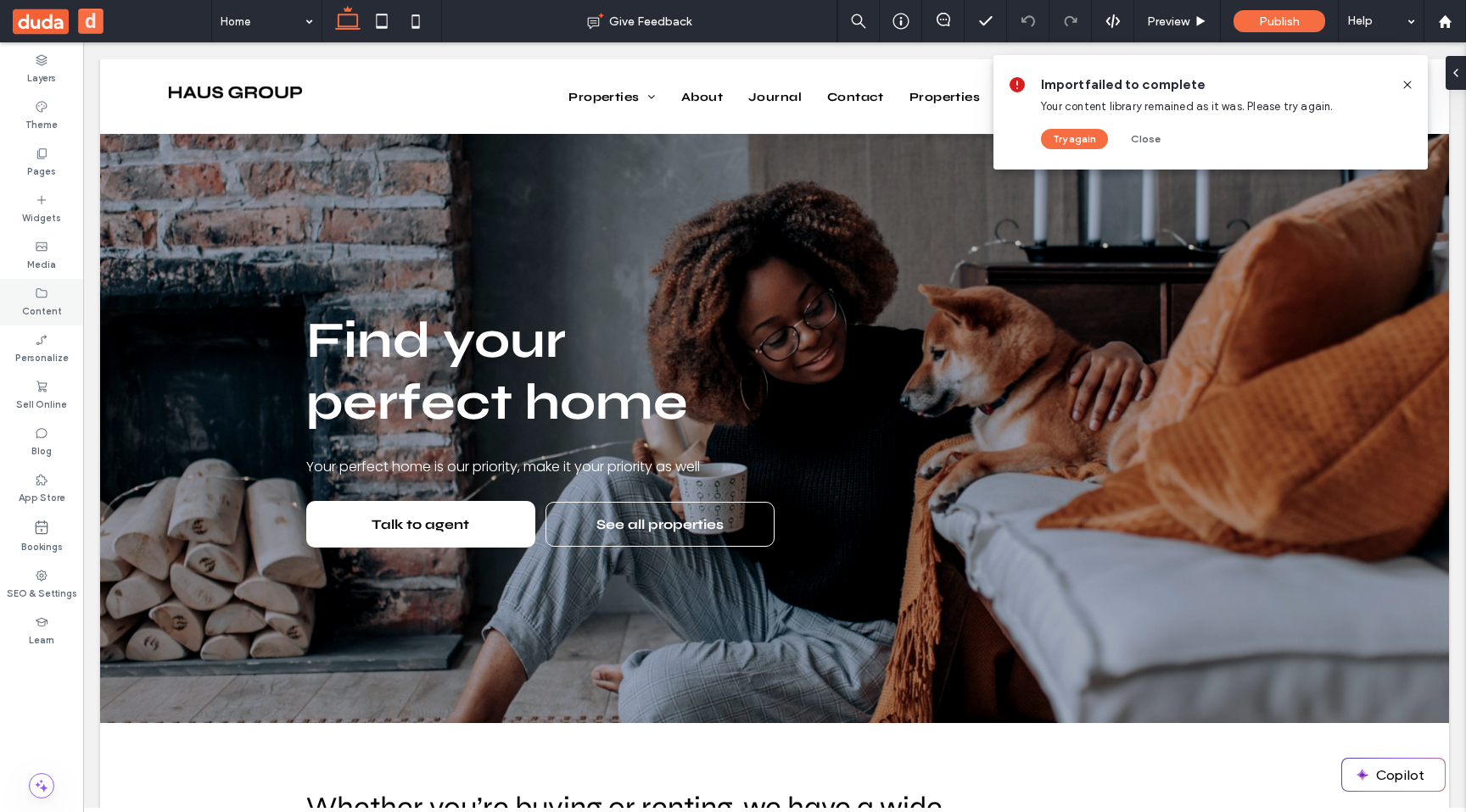
click at [50, 303] on label "Content" at bounding box center [42, 309] width 40 height 19
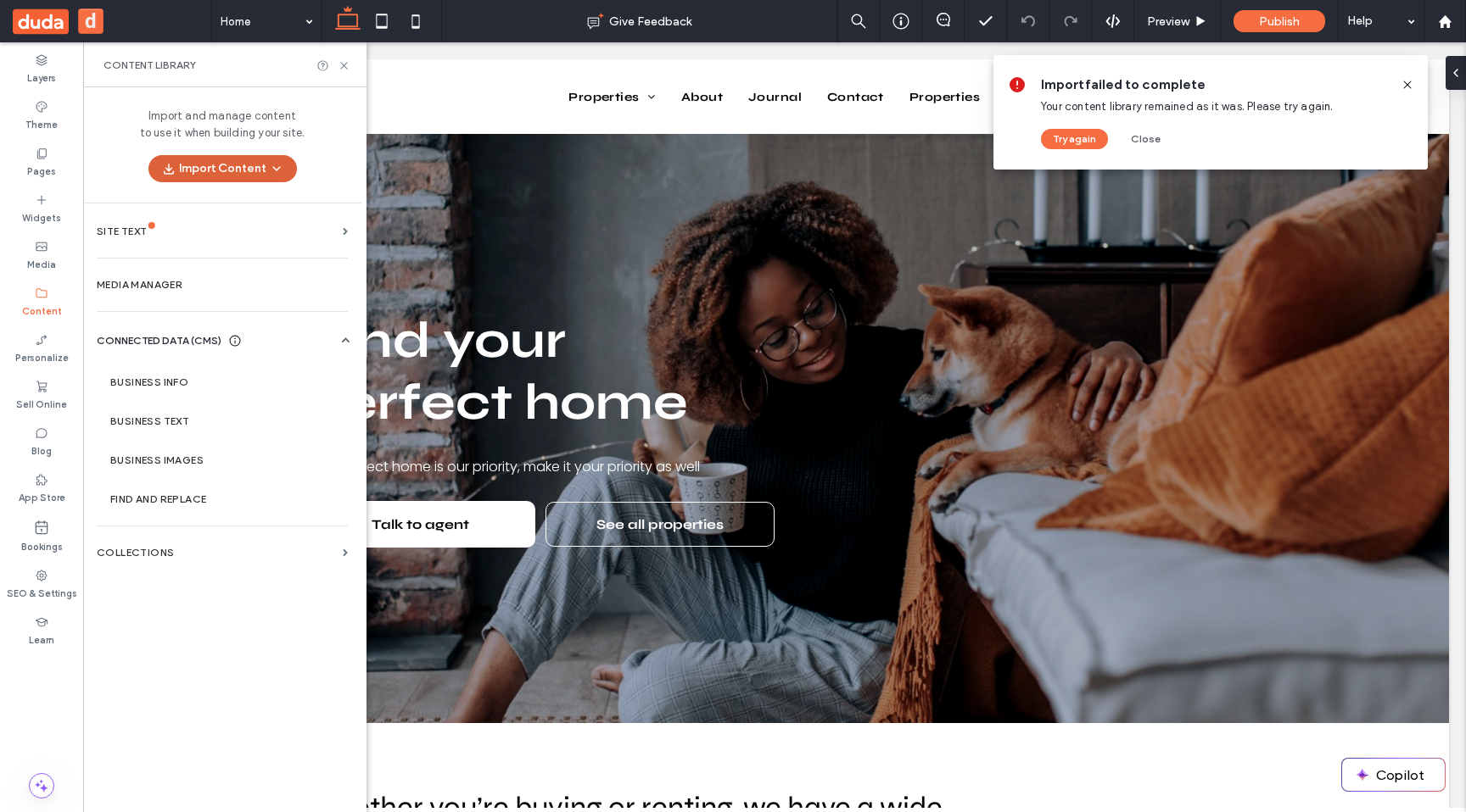
click at [249, 174] on button "Import Content" at bounding box center [223, 168] width 149 height 27
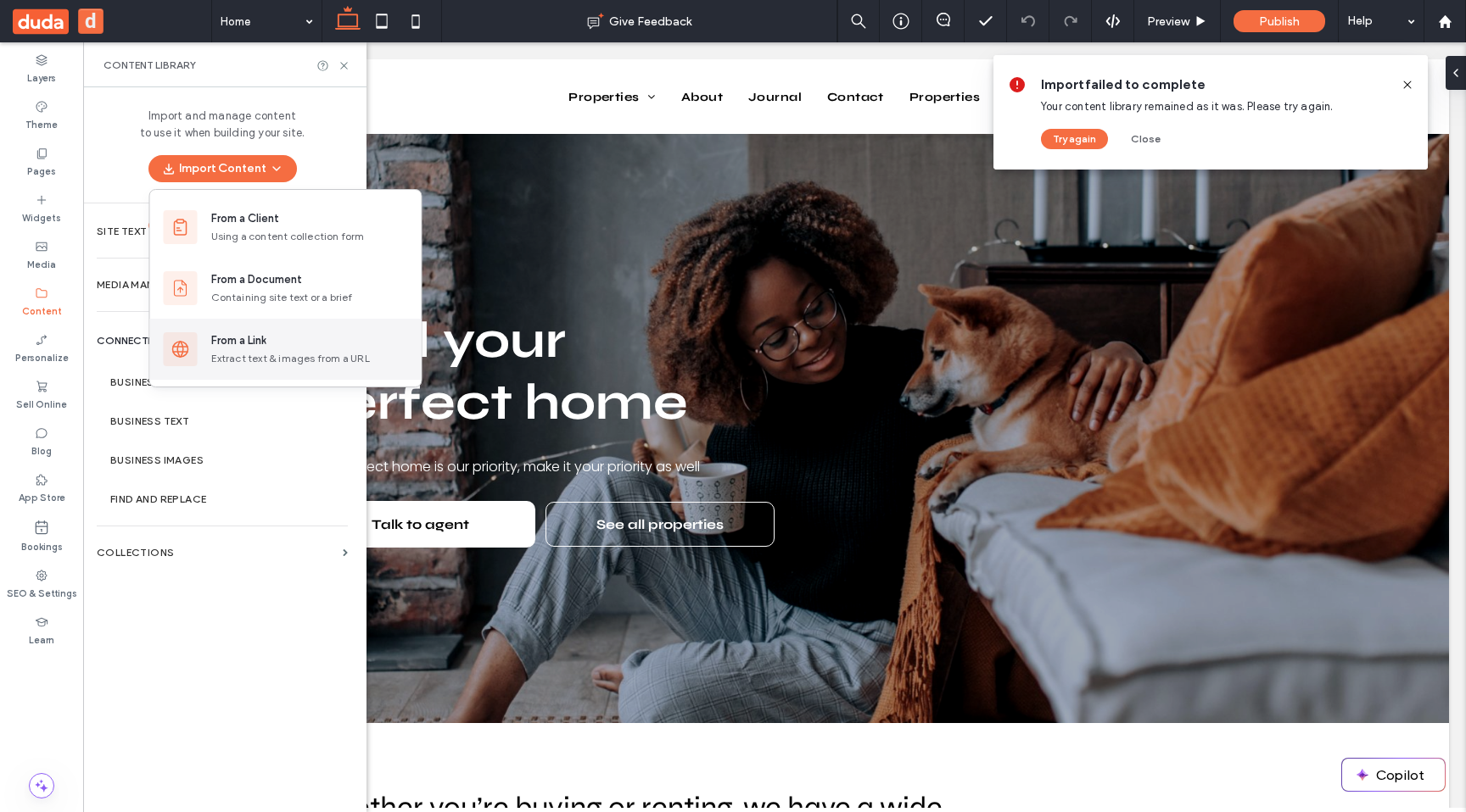
click at [258, 347] on div "From a Link" at bounding box center [239, 340] width 56 height 17
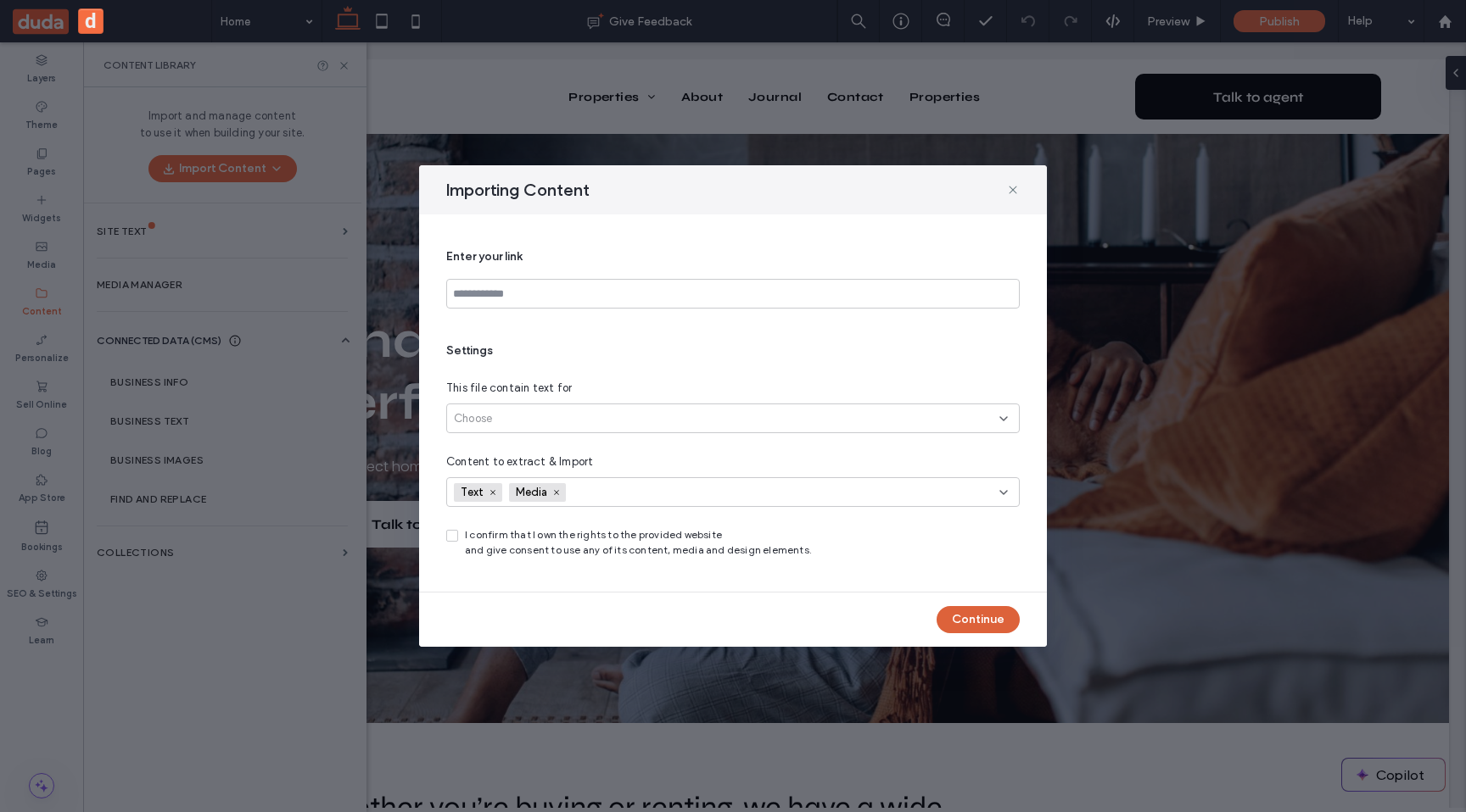
click at [998, 622] on button "Continue" at bounding box center [978, 619] width 83 height 27
